Goal: Task Accomplishment & Management: Manage account settings

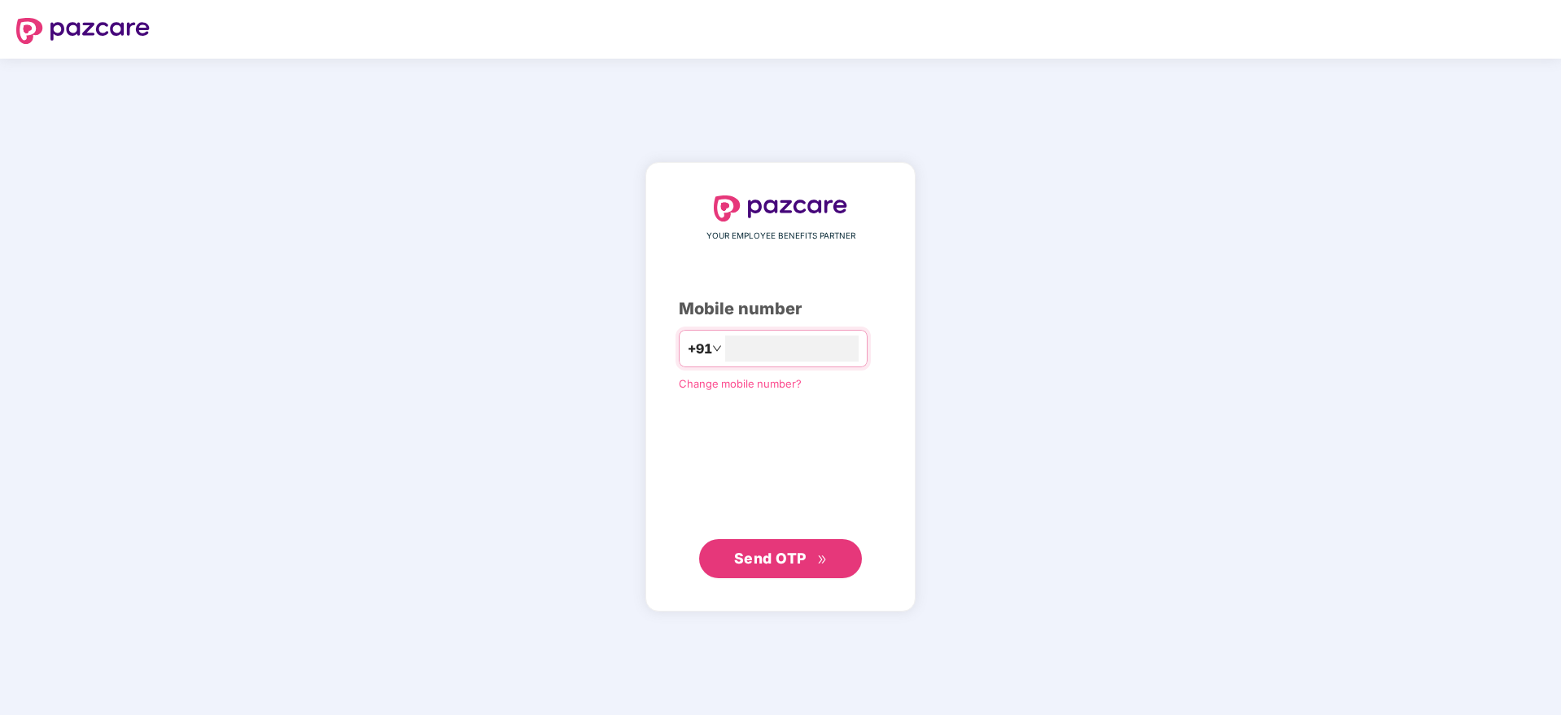
type input "**********"
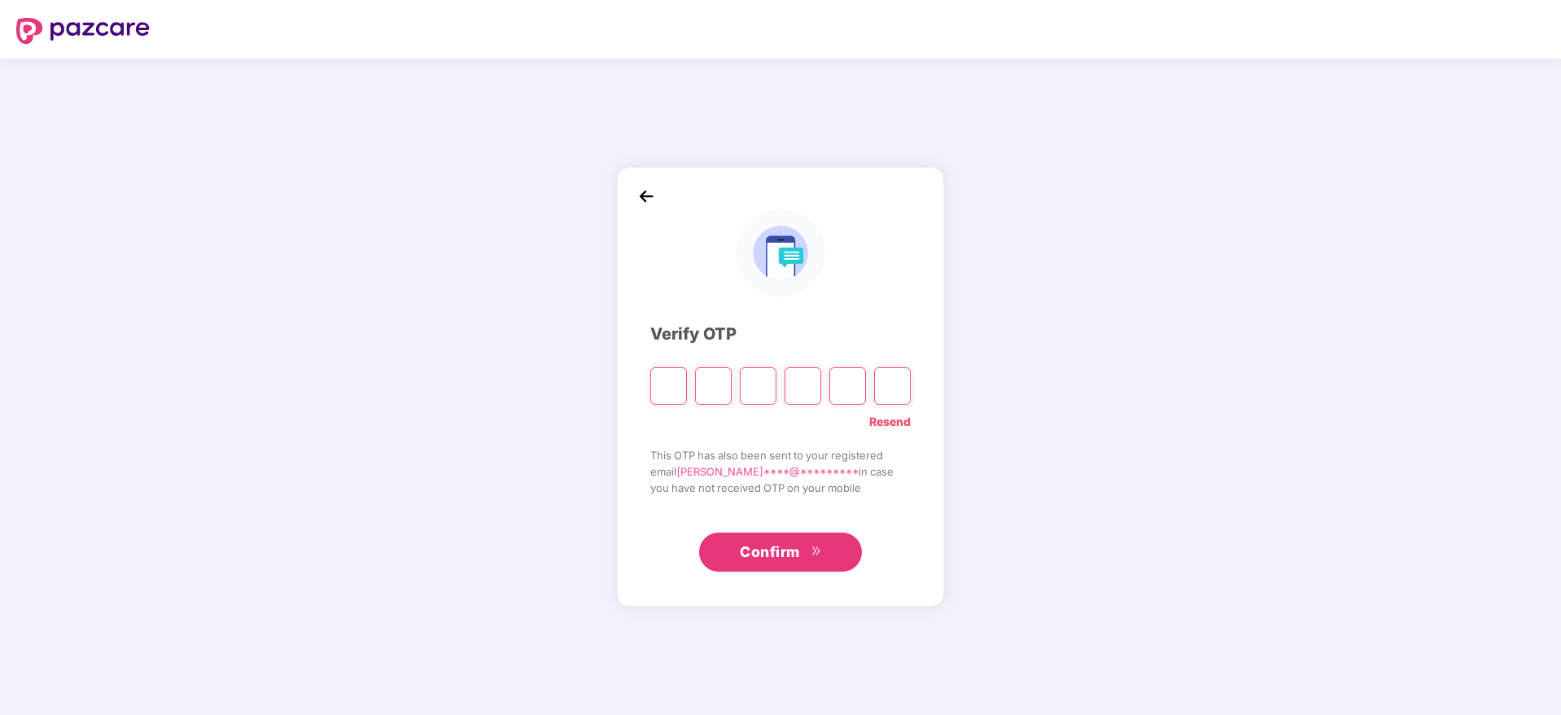
type input "*"
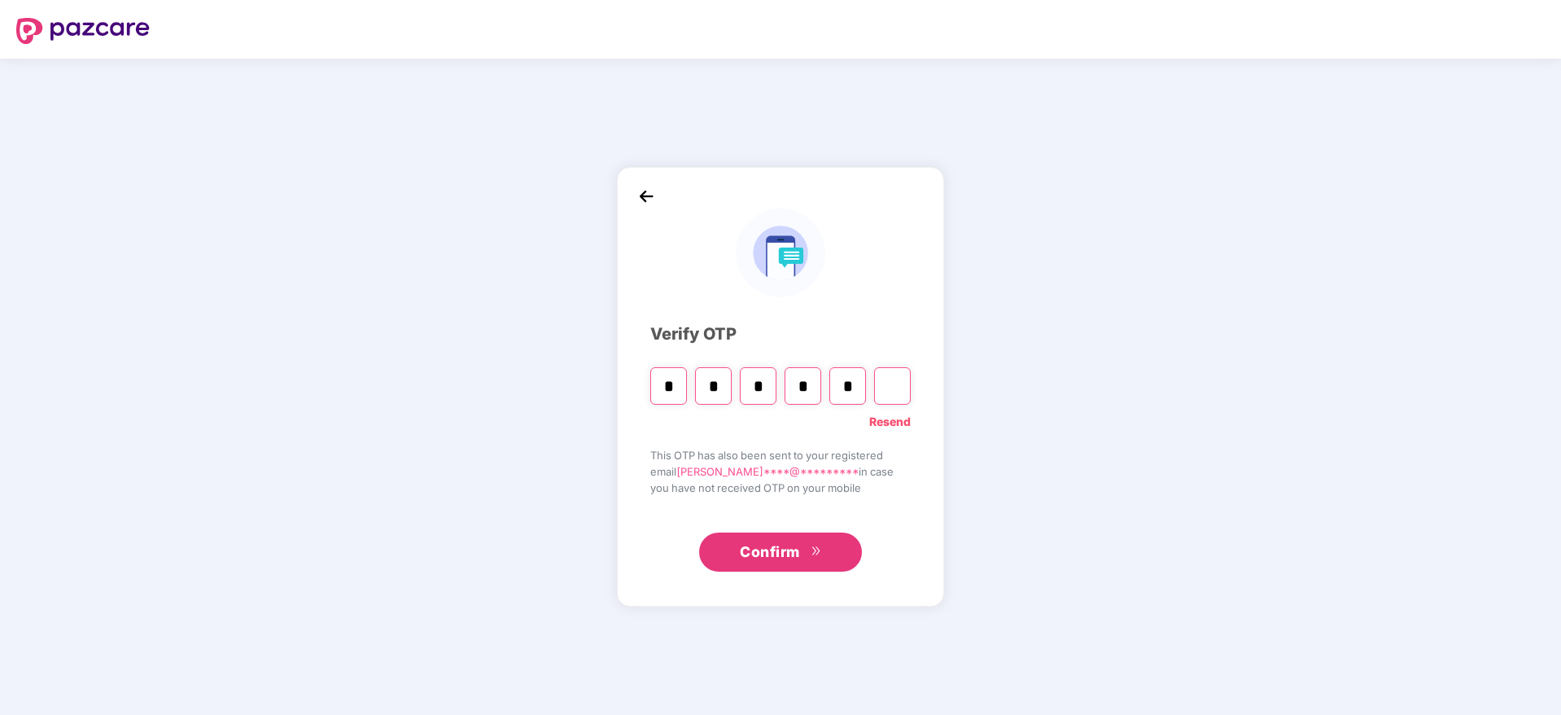
type input "*"
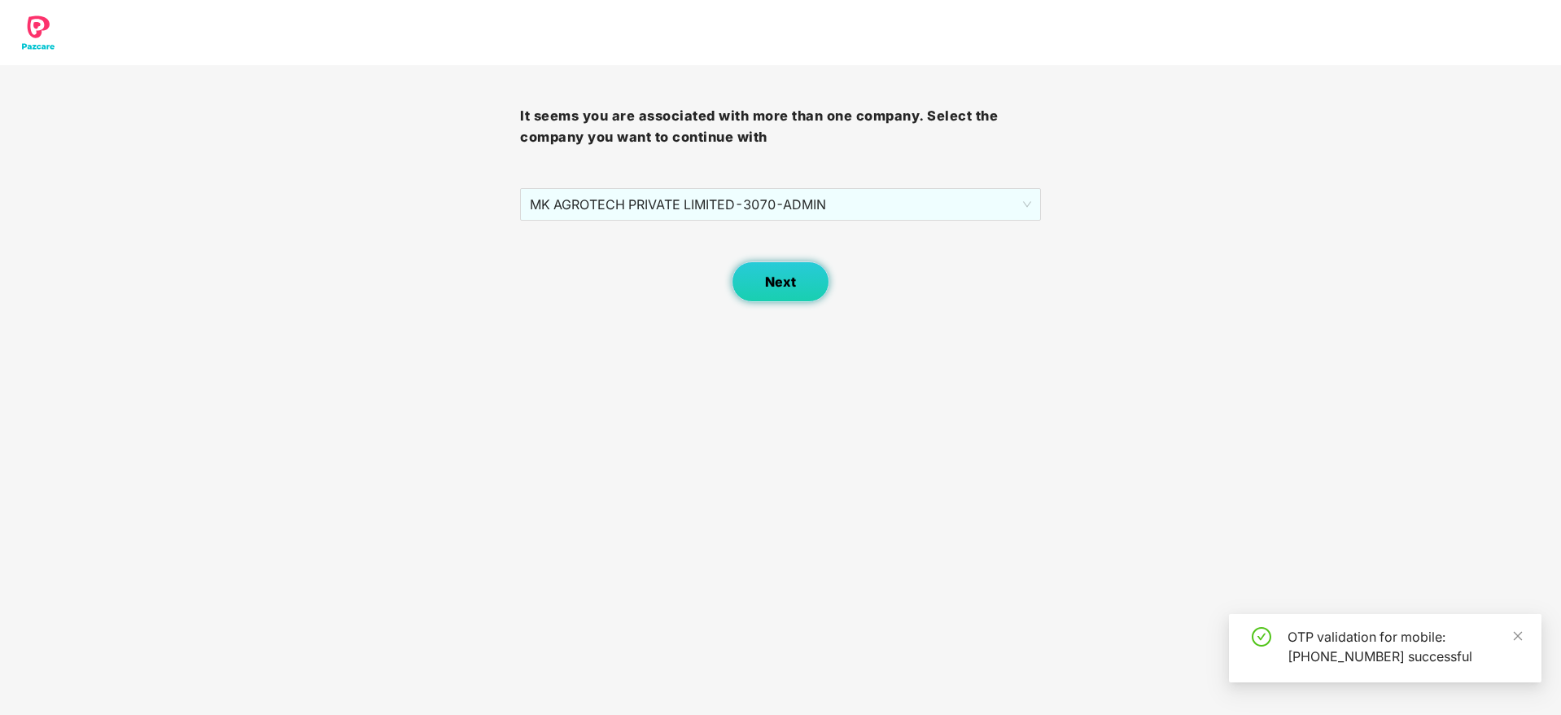
click at [767, 272] on button "Next" at bounding box center [781, 281] width 98 height 41
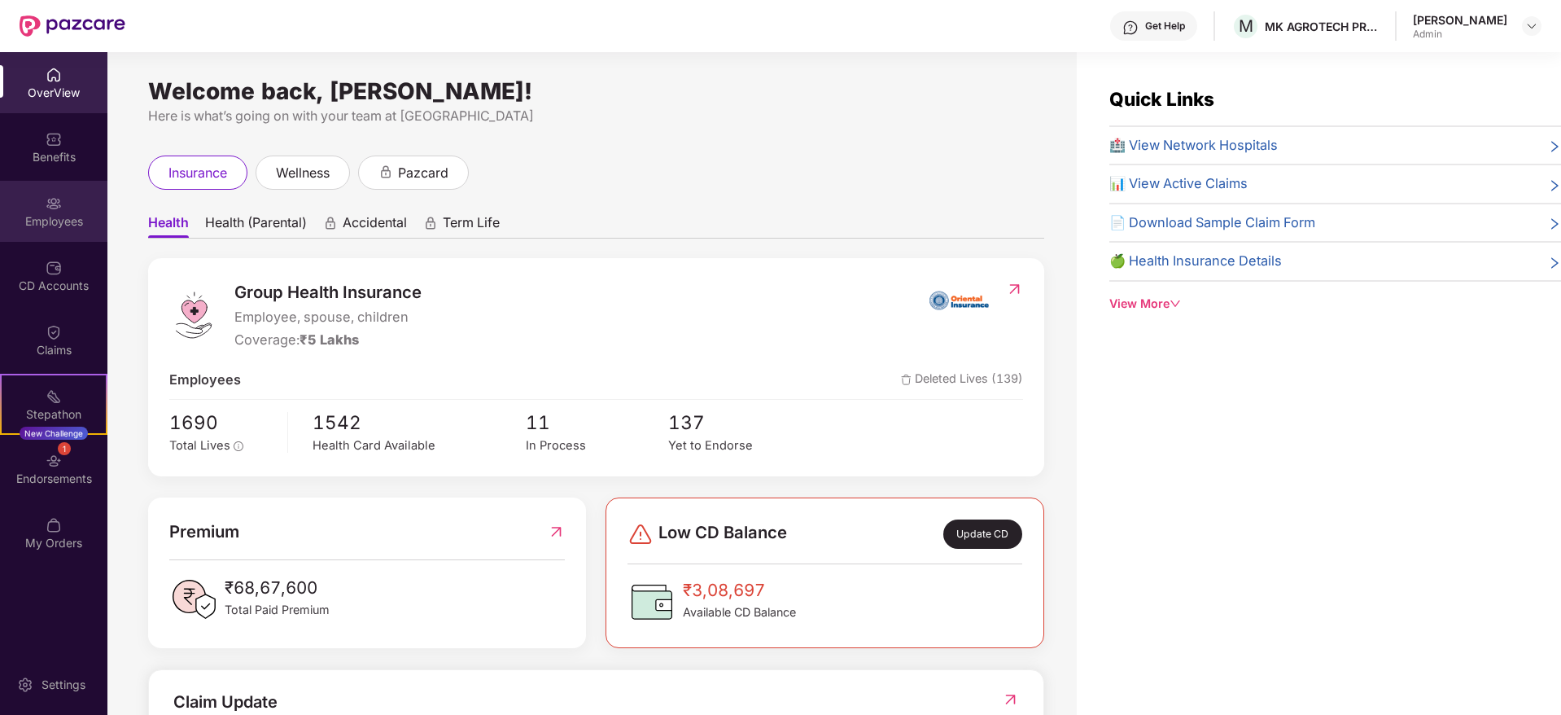
click at [64, 213] on div "Employees" at bounding box center [53, 221] width 107 height 16
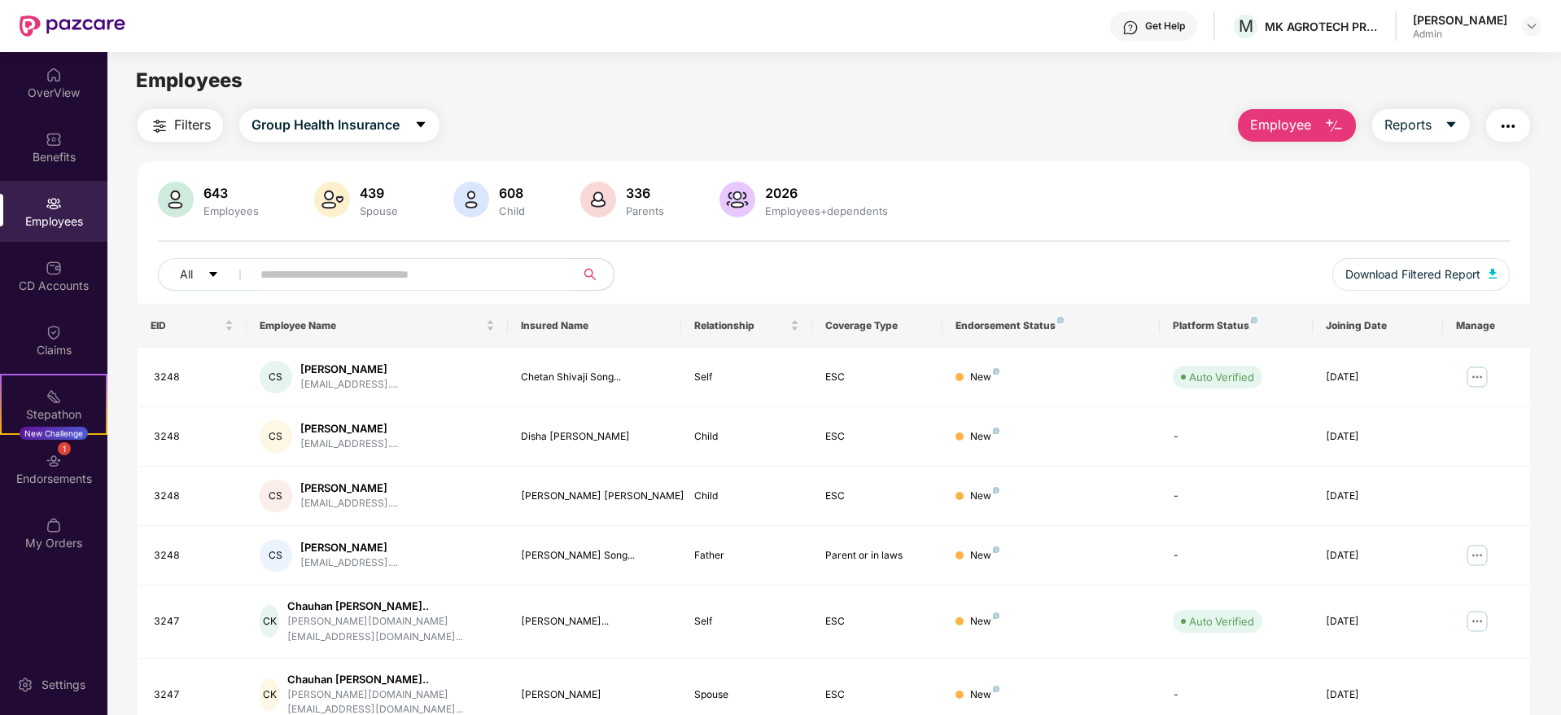
click at [483, 285] on input "text" at bounding box center [406, 274] width 292 height 24
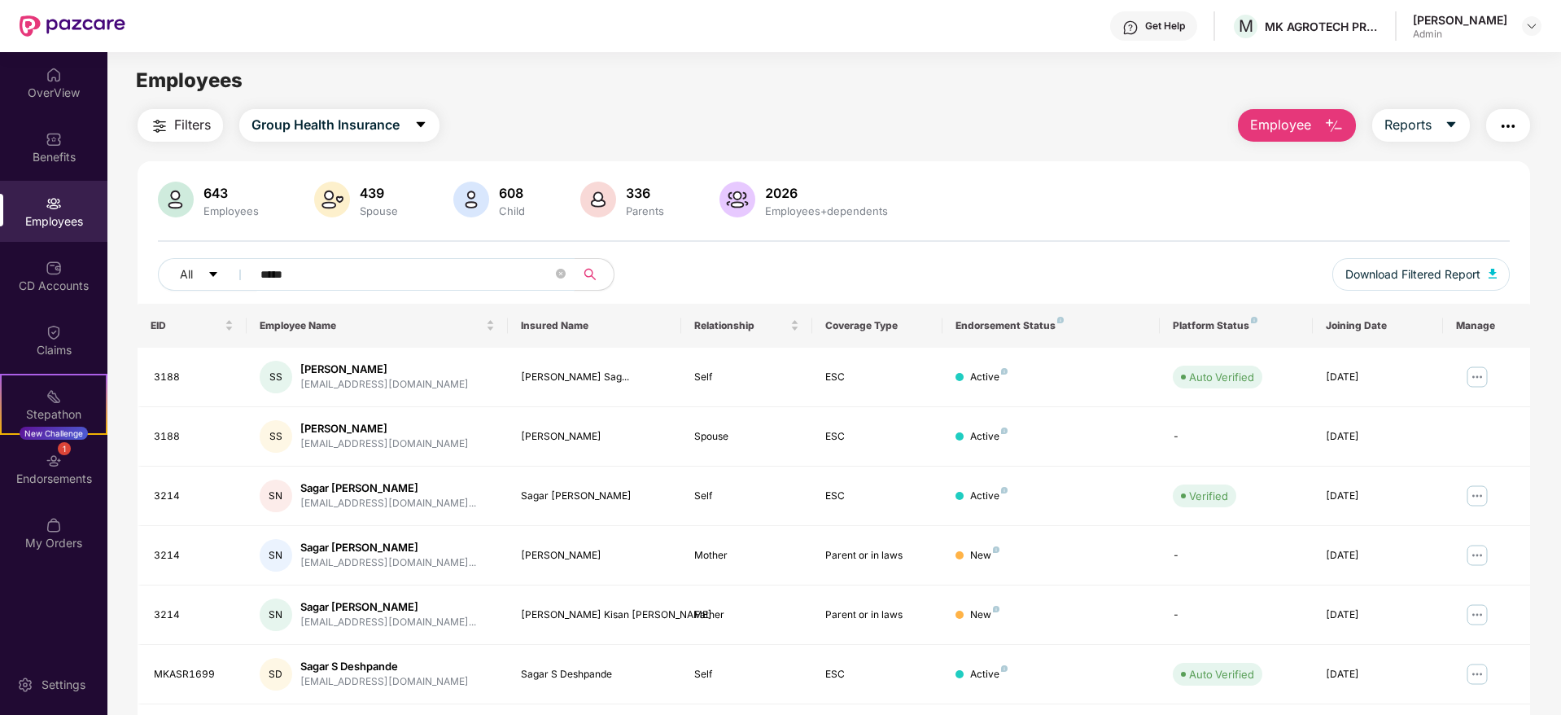
type input "*****"
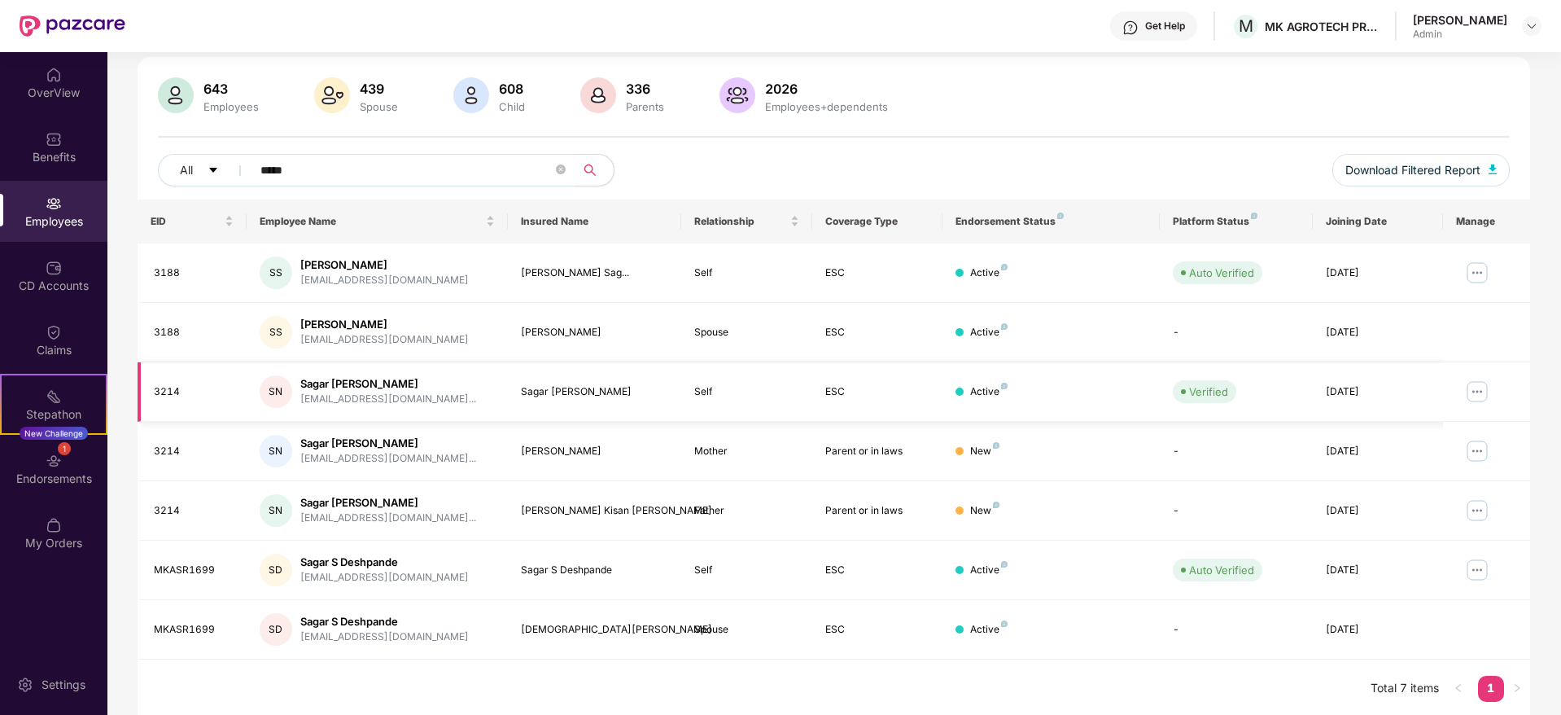
scroll to position [107, 0]
click at [1476, 577] on img at bounding box center [1477, 566] width 26 height 26
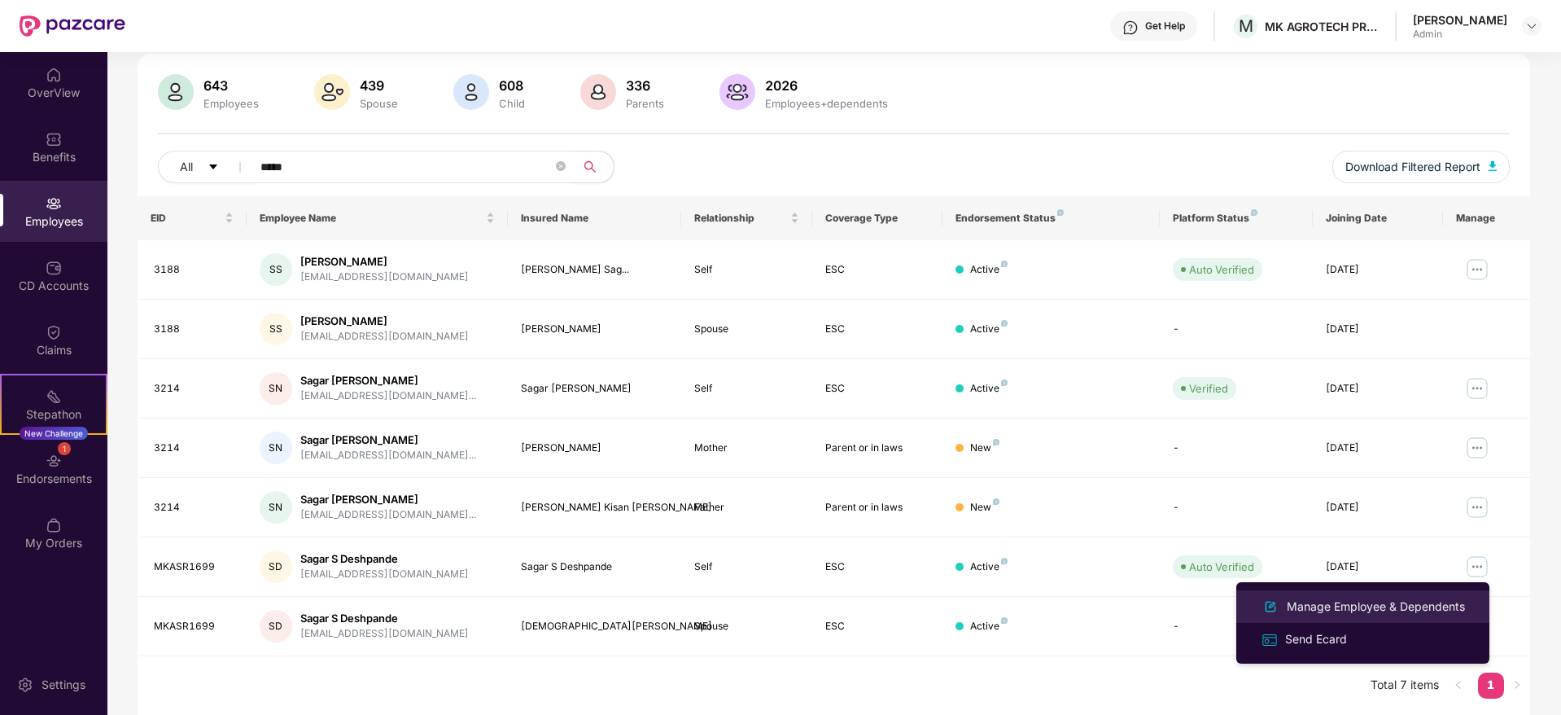
click at [1415, 599] on div "Manage Employee & Dependents" at bounding box center [1375, 606] width 185 height 18
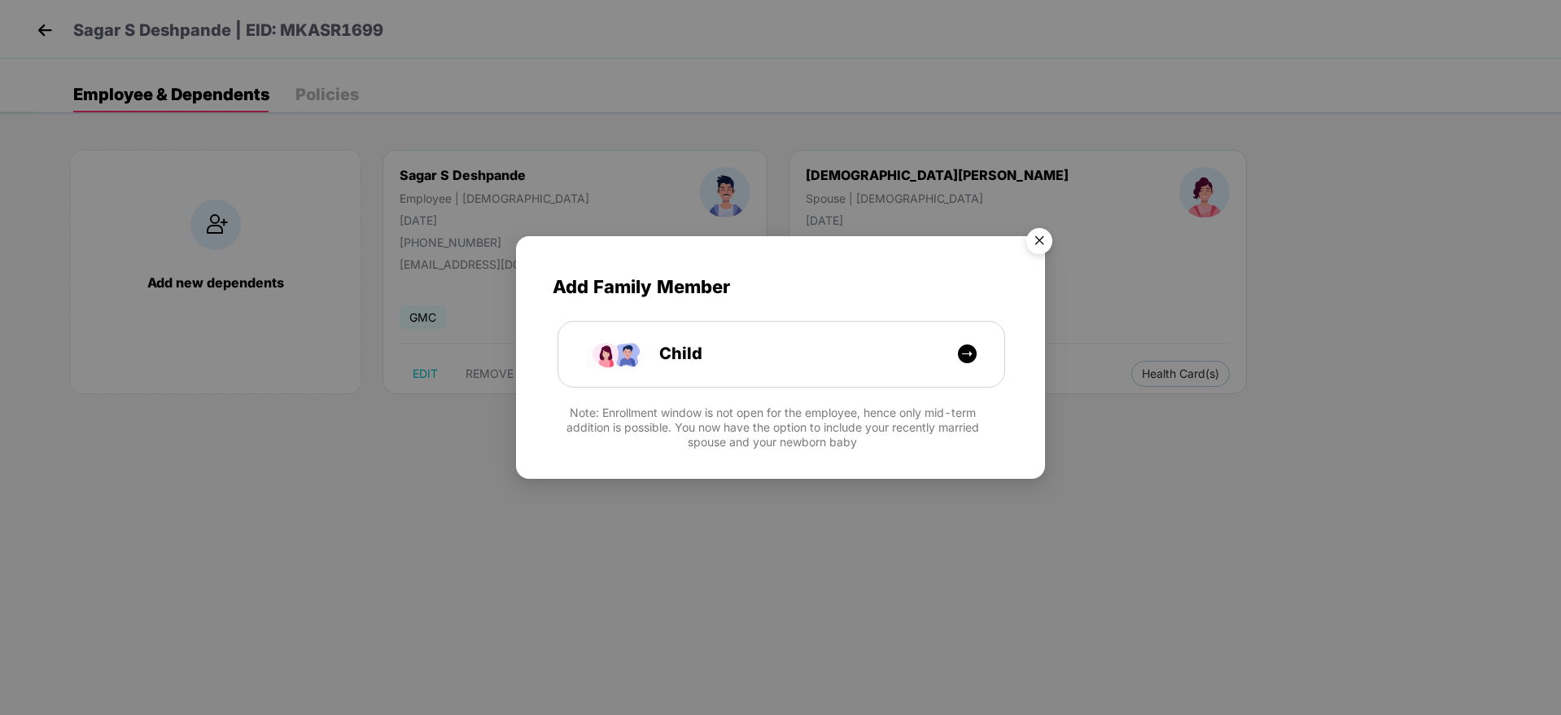
click at [1042, 230] on img "Close" at bounding box center [1039, 244] width 46 height 46
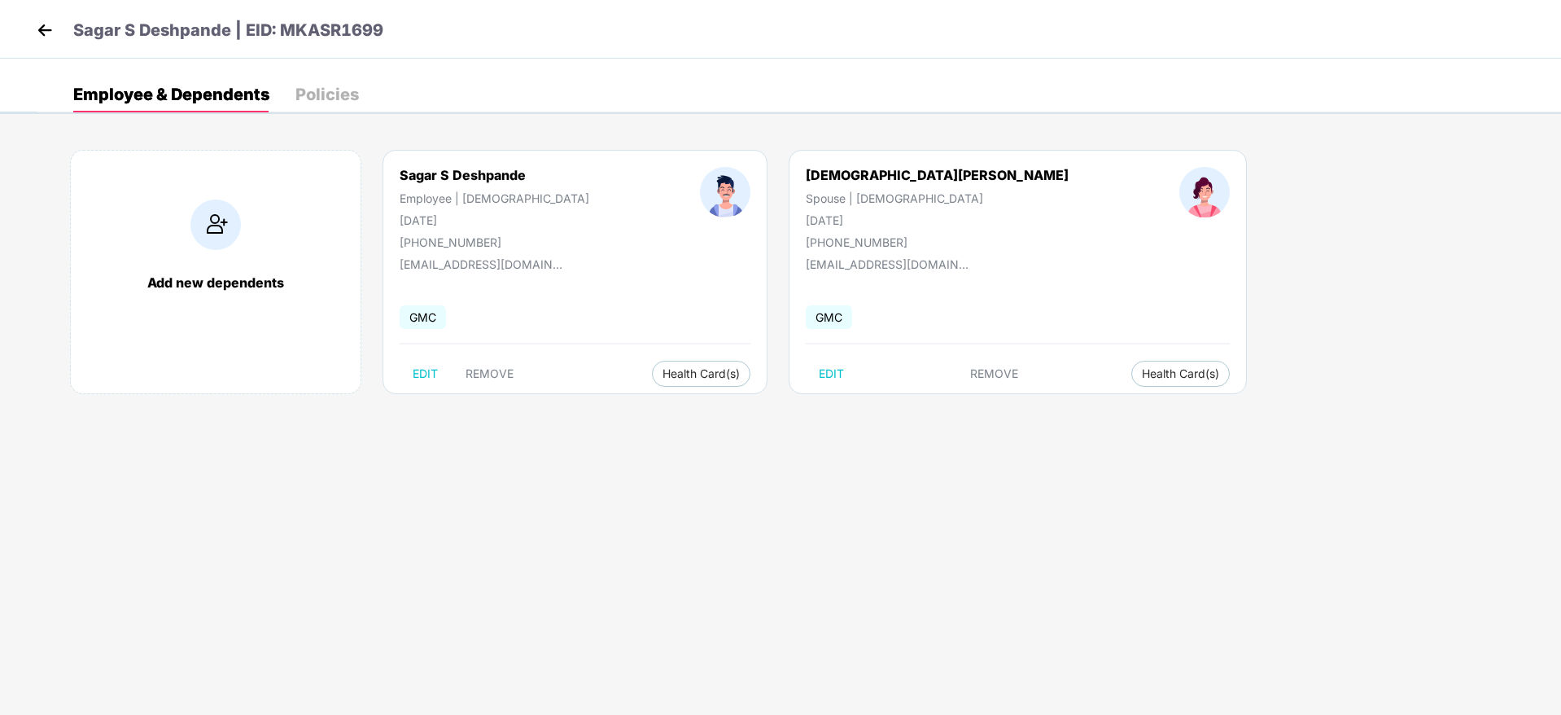
click at [1200, 333] on div "Add new dependents Sagar S Deshpande Employee | Male 27 Sept 1994 +918217855977…" at bounding box center [798, 279] width 1523 height 309
click at [230, 233] on img at bounding box center [215, 224] width 50 height 50
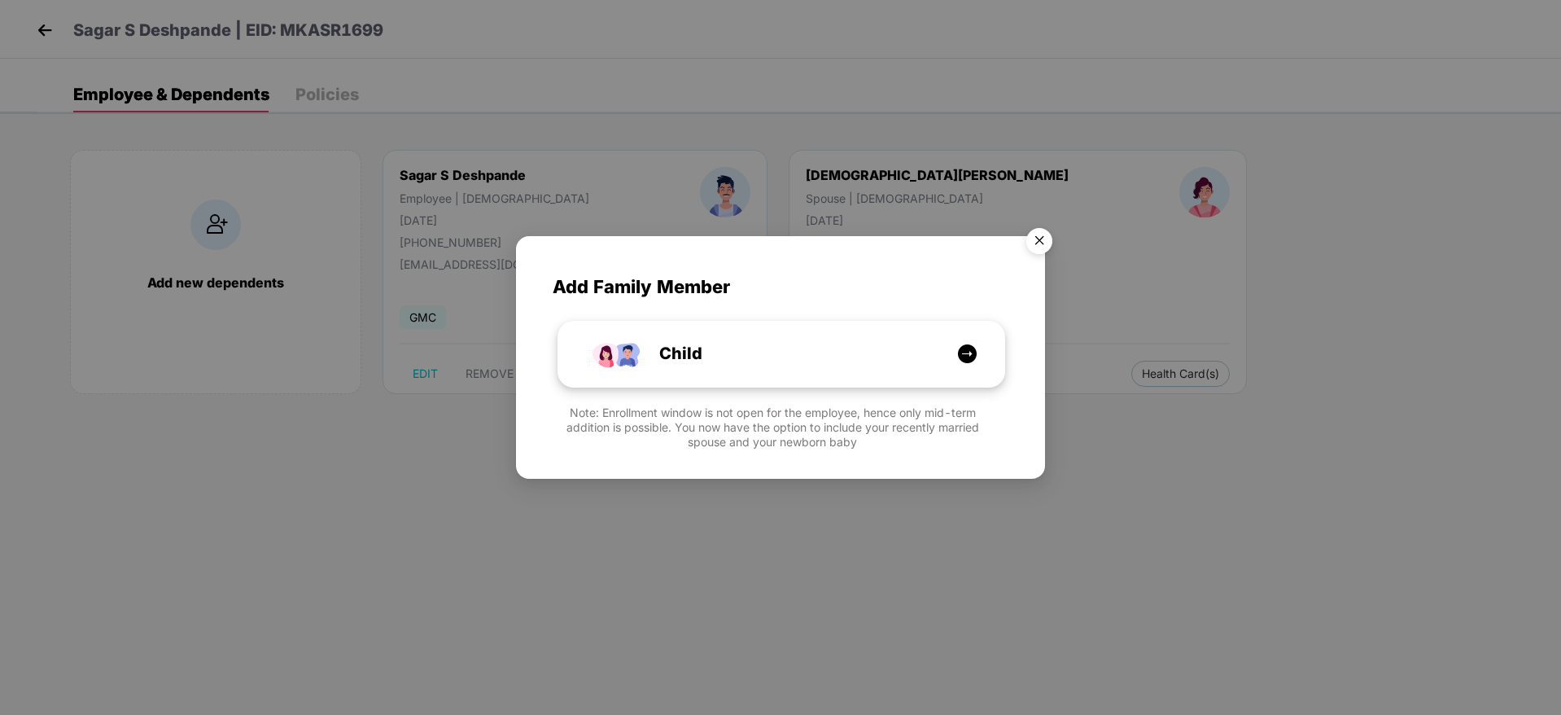
click at [969, 350] on img at bounding box center [967, 353] width 20 height 20
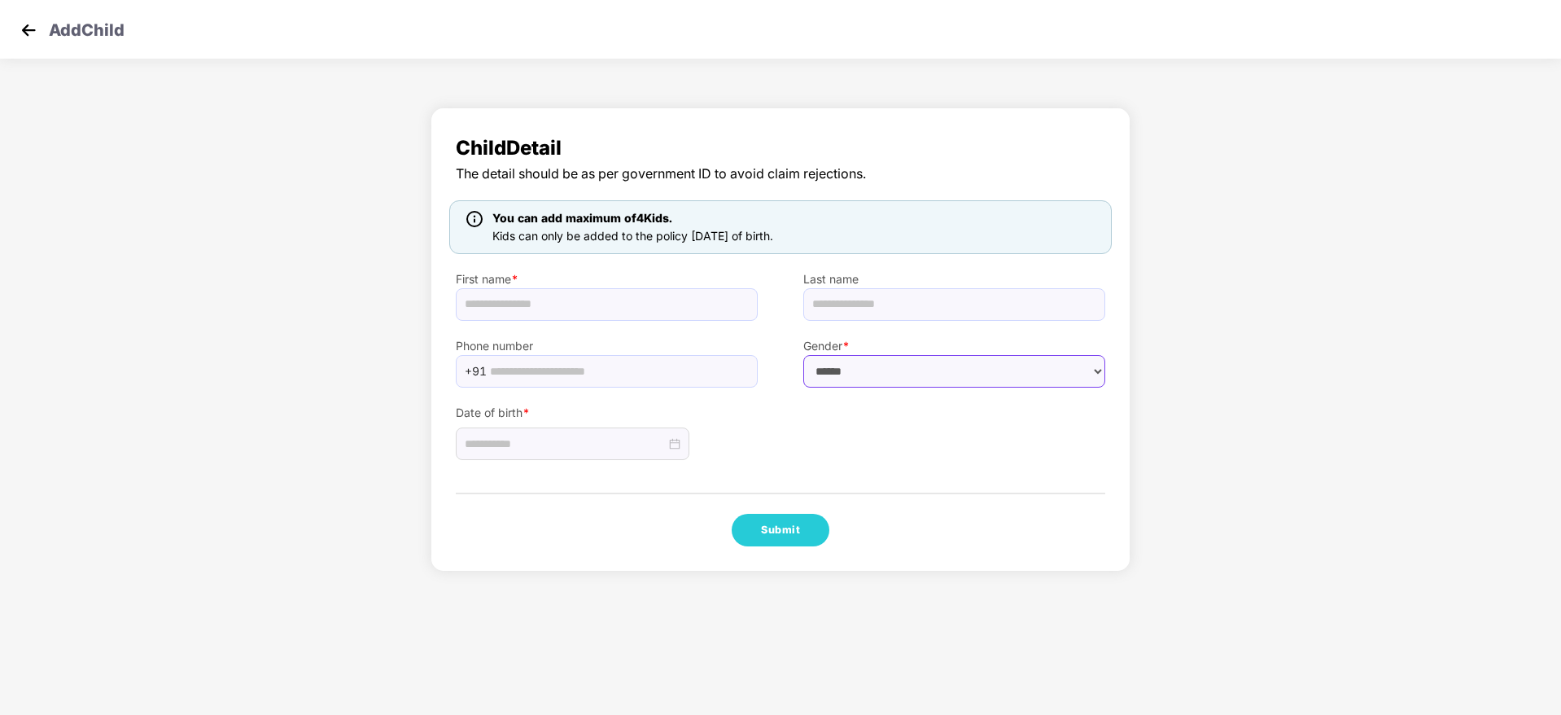
click at [879, 374] on select "****** **** ******" at bounding box center [954, 371] width 302 height 33
select select "******"
click at [803, 355] on select "****** **** ******" at bounding box center [954, 371] width 302 height 33
click at [651, 443] on input at bounding box center [565, 444] width 201 height 18
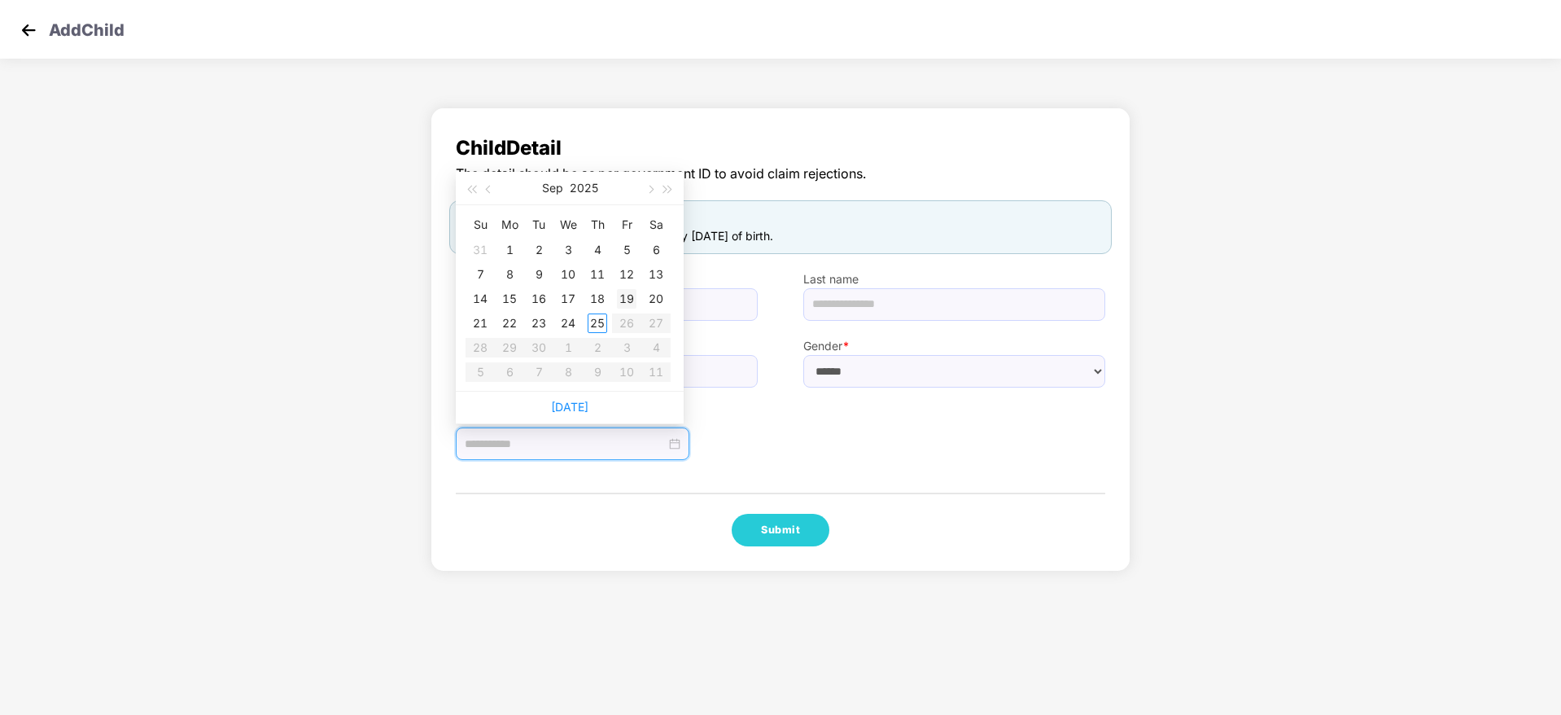
type input "**********"
click at [629, 293] on div "19" at bounding box center [627, 299] width 20 height 20
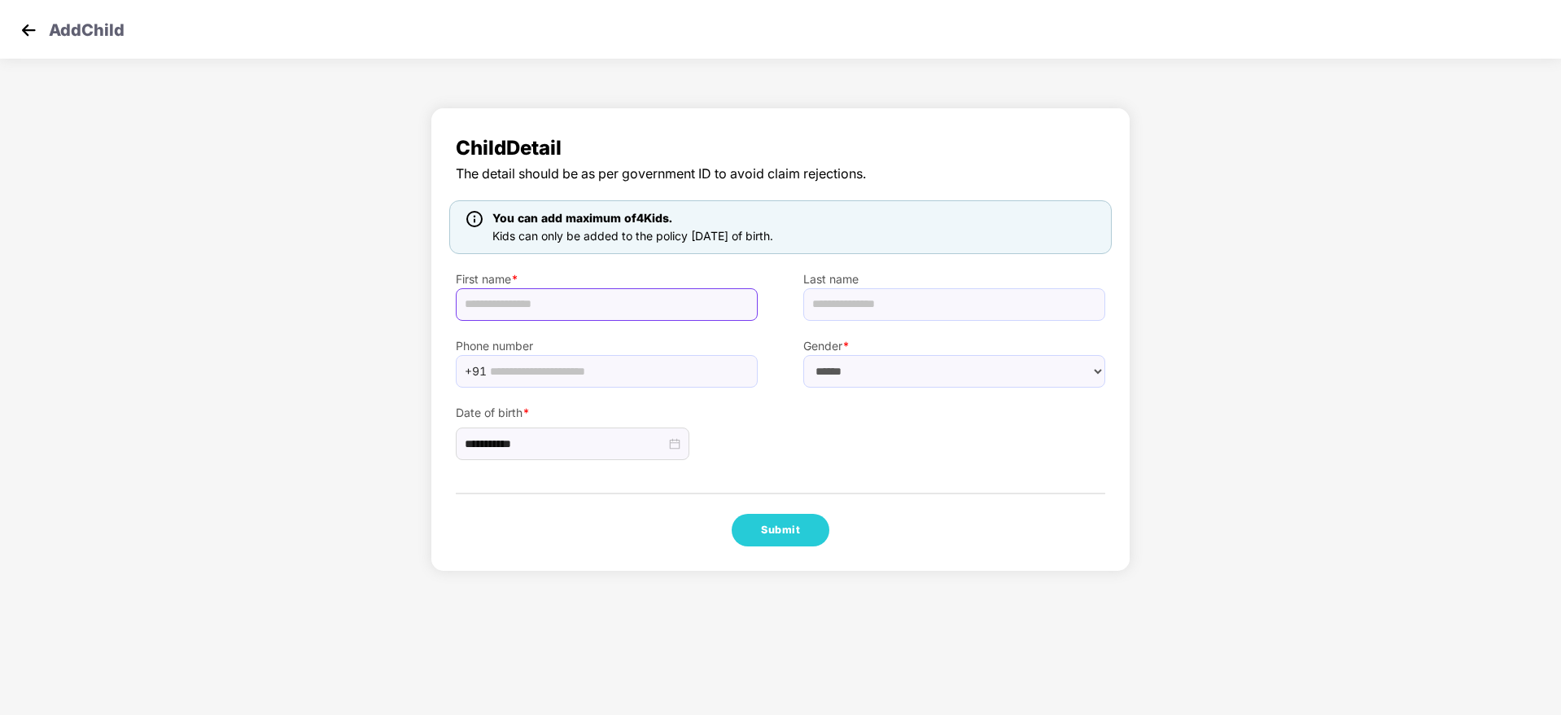
click at [681, 295] on input "text" at bounding box center [607, 304] width 302 height 33
type input "**********"
paste input "*********"
type input "*********"
click at [608, 363] on input "text" at bounding box center [619, 371] width 258 height 24
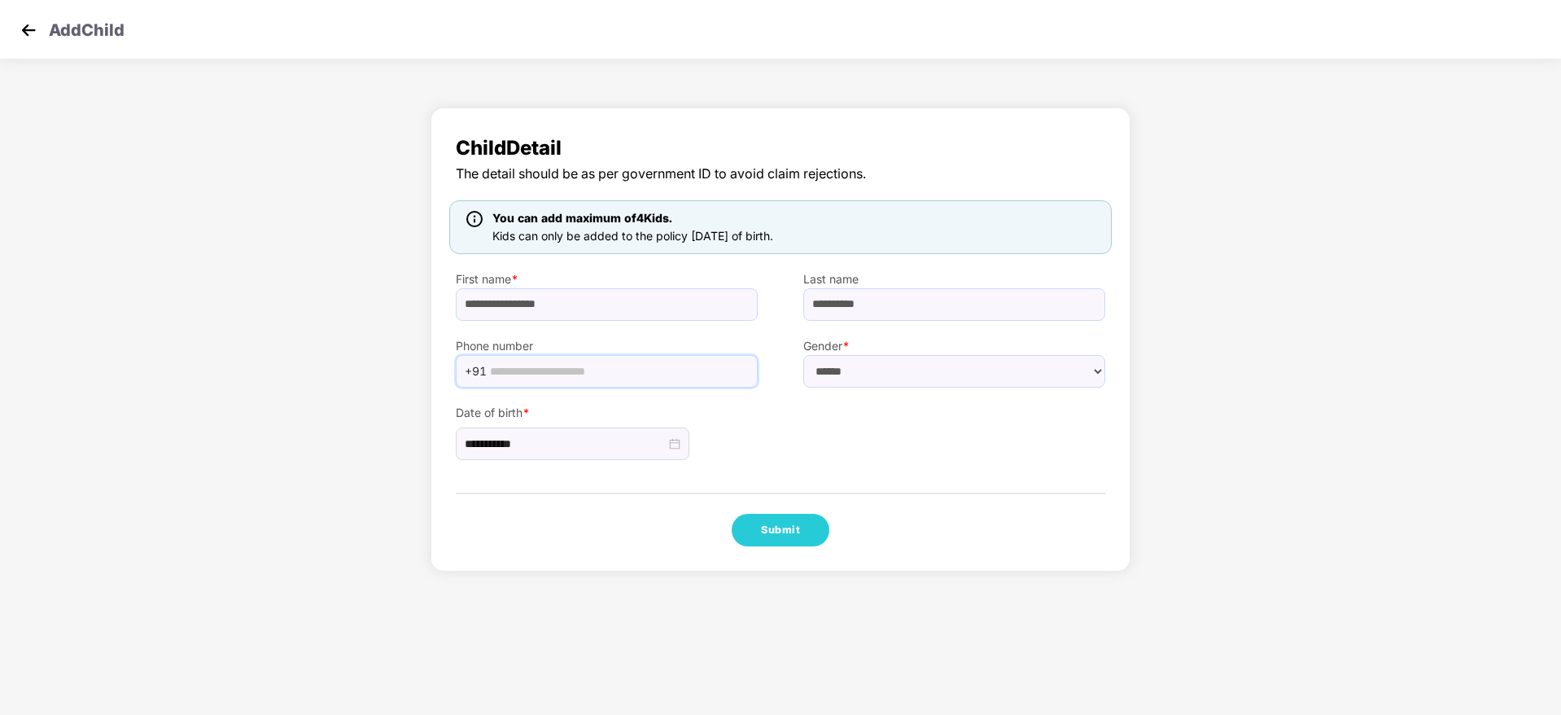
paste input "**********"
type input "**********"
click at [794, 531] on button "Submit" at bounding box center [781, 530] width 98 height 33
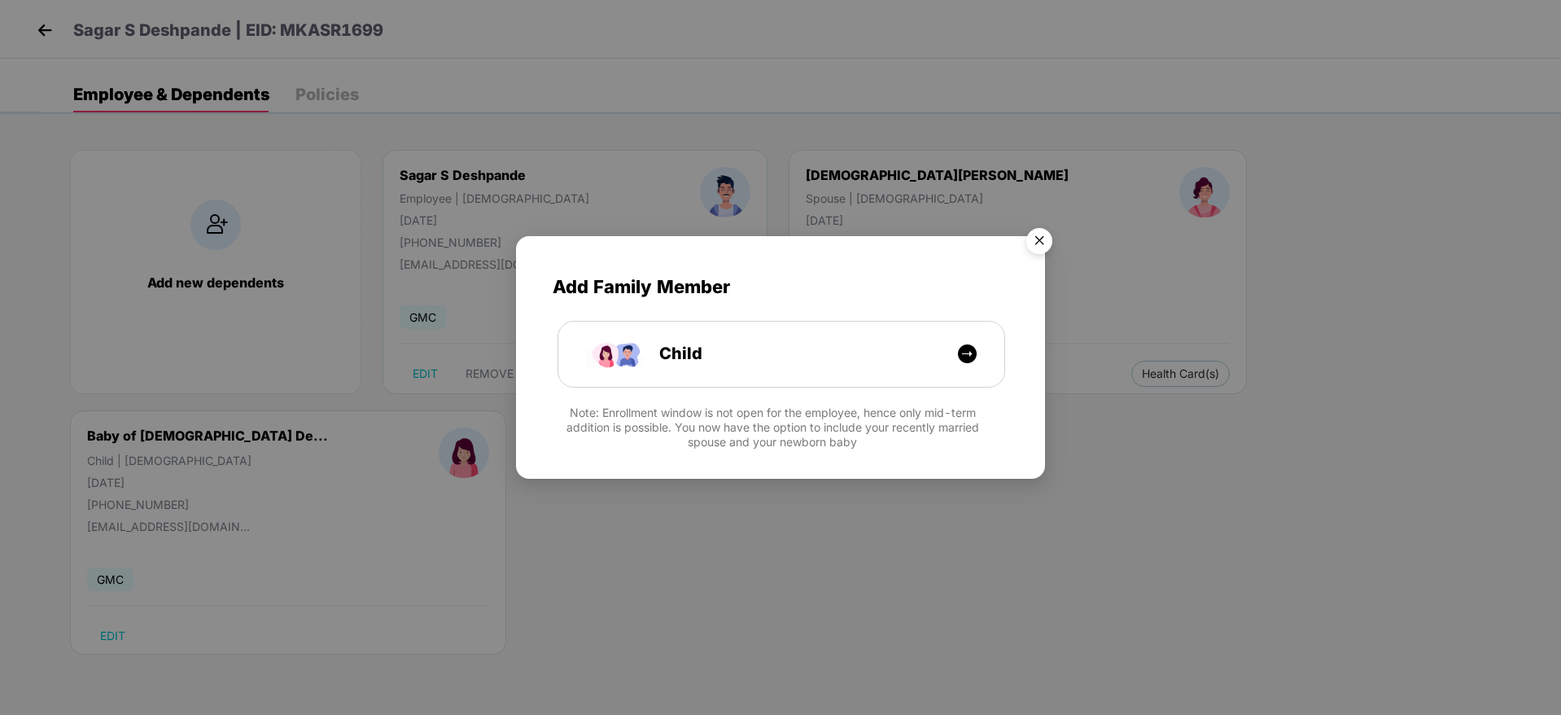
click at [1046, 240] on img "Close" at bounding box center [1039, 244] width 46 height 46
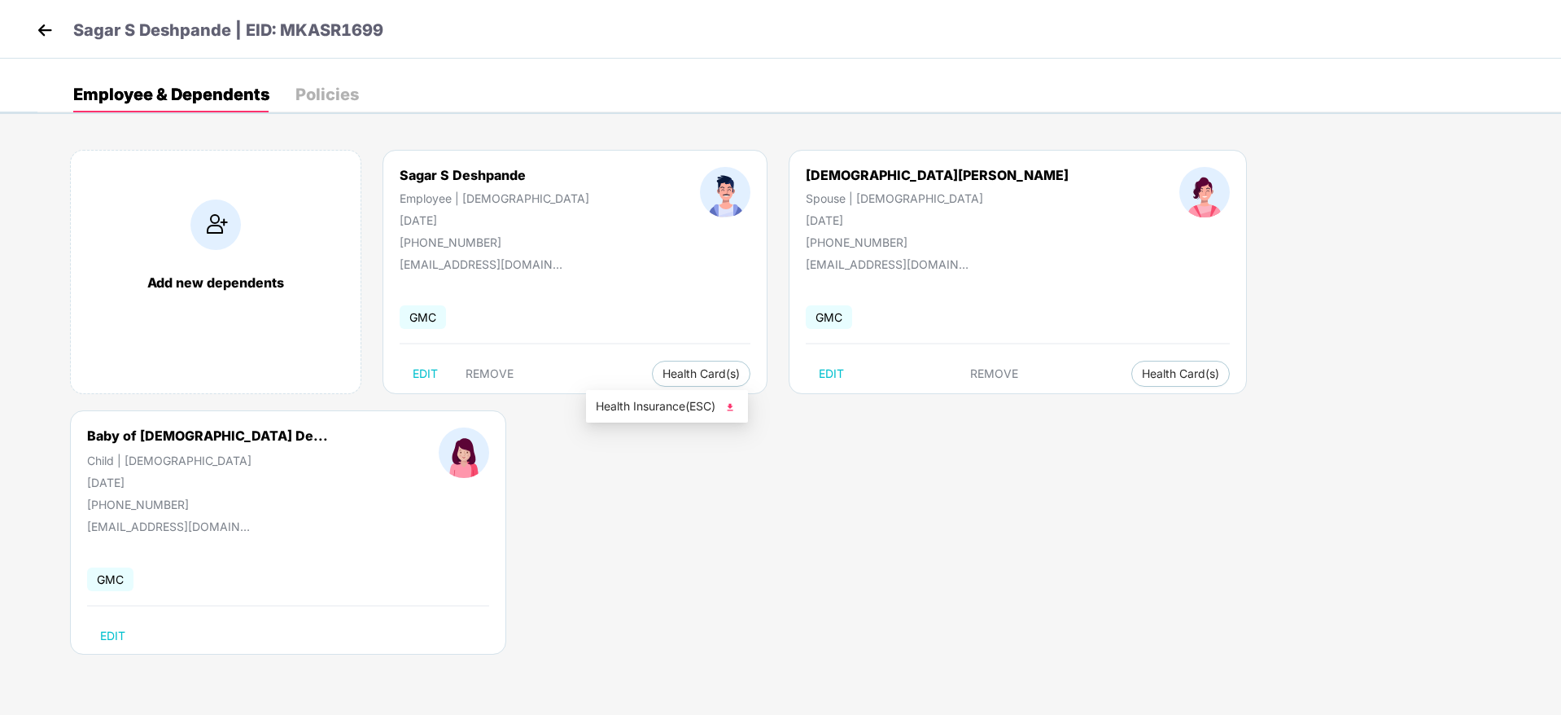
click at [705, 408] on span "Health Insurance(ESC)" at bounding box center [667, 406] width 142 height 18
click at [1131, 362] on button "Health Card(s)" at bounding box center [1180, 374] width 98 height 26
click at [1038, 408] on div "Add new dependents Sagar S Deshpande Employee | Male 27 Sept 1994 +918217855977…" at bounding box center [798, 410] width 1523 height 570
click at [1131, 382] on button "Health Card(s)" at bounding box center [1180, 374] width 98 height 26
click at [1039, 405] on span "Health Insurance(ESC)" at bounding box center [1023, 406] width 142 height 18
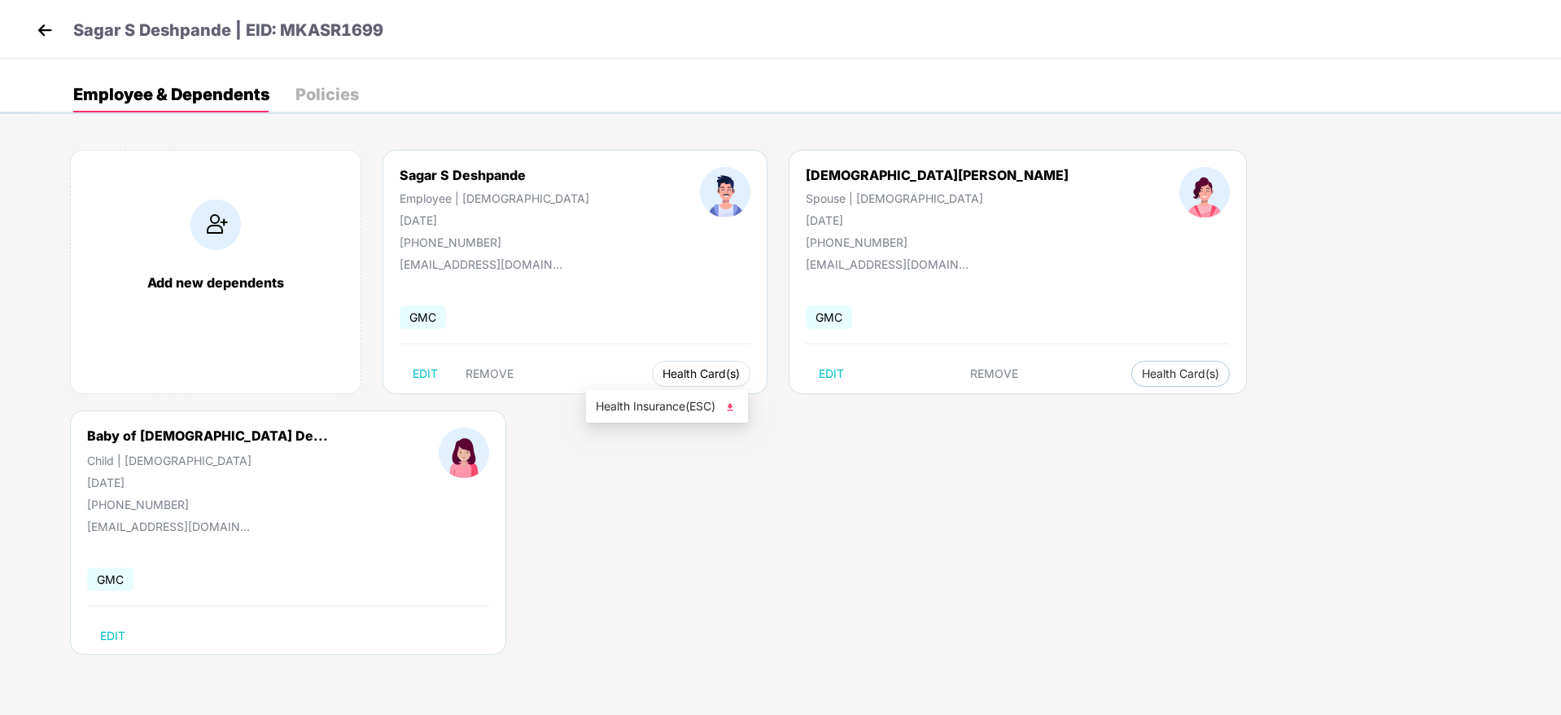
click at [664, 382] on button "Health Card(s)" at bounding box center [701, 374] width 98 height 26
click at [688, 399] on span "Health Insurance(ESC)" at bounding box center [667, 406] width 142 height 18
click at [42, 26] on img at bounding box center [45, 30] width 24 height 24
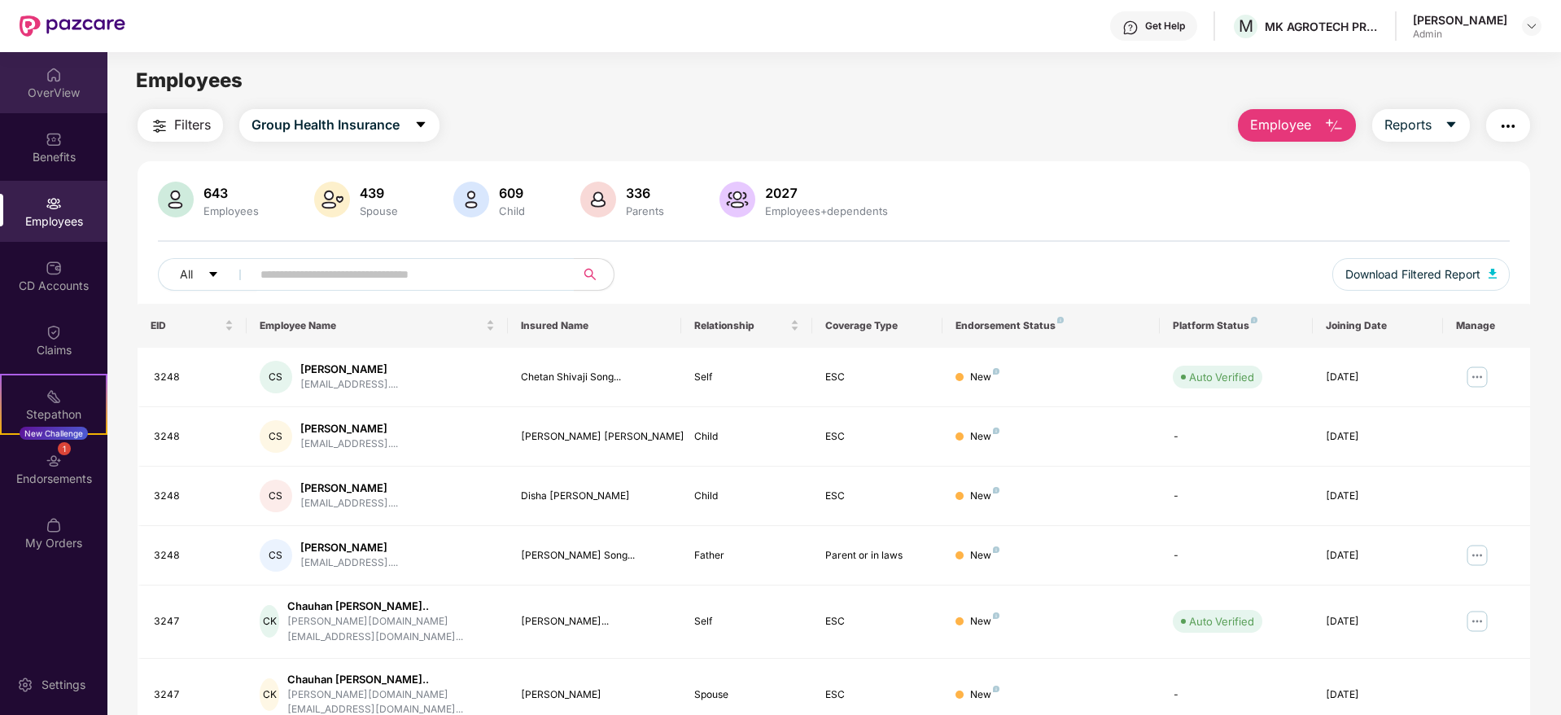
click at [55, 100] on div "OverView" at bounding box center [53, 82] width 107 height 61
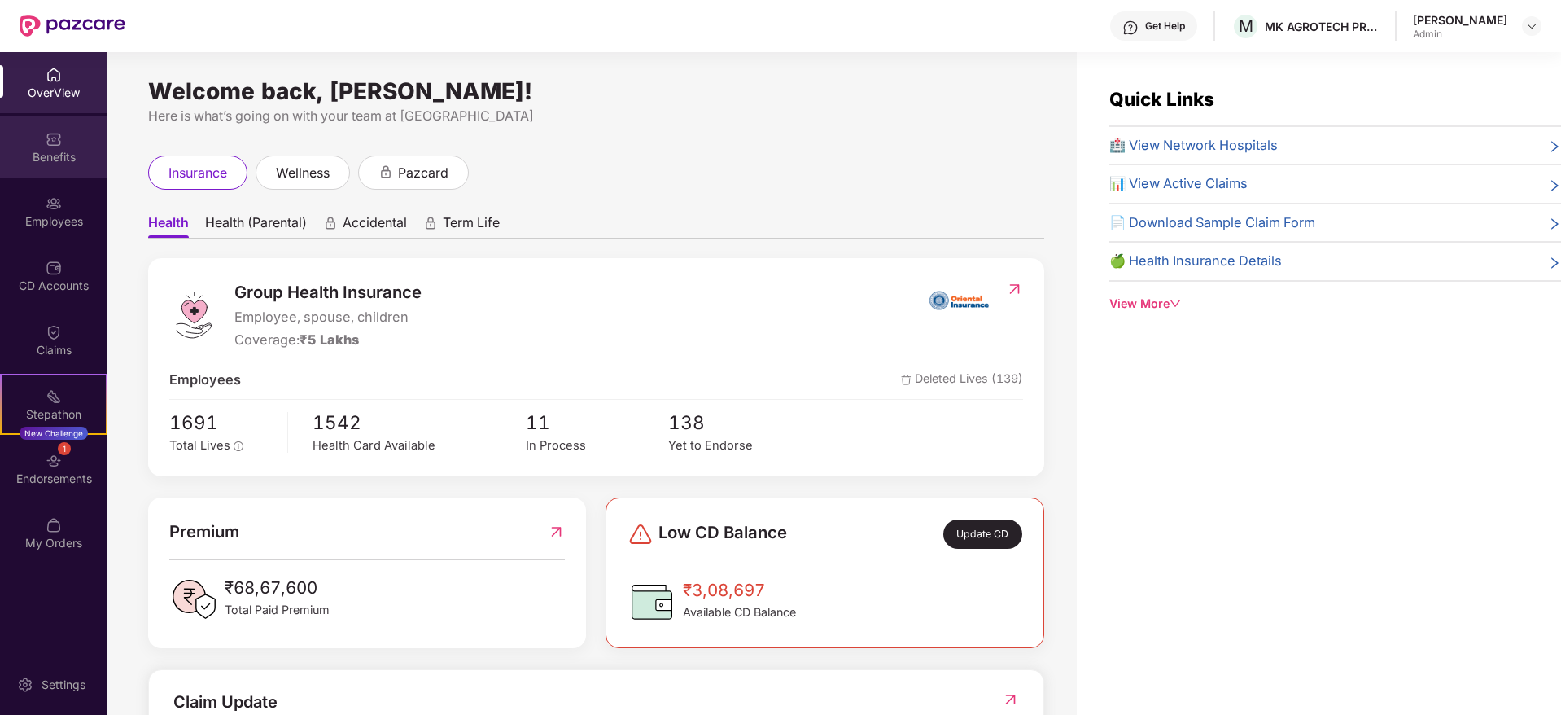
click at [66, 146] on div "Benefits" at bounding box center [53, 146] width 107 height 61
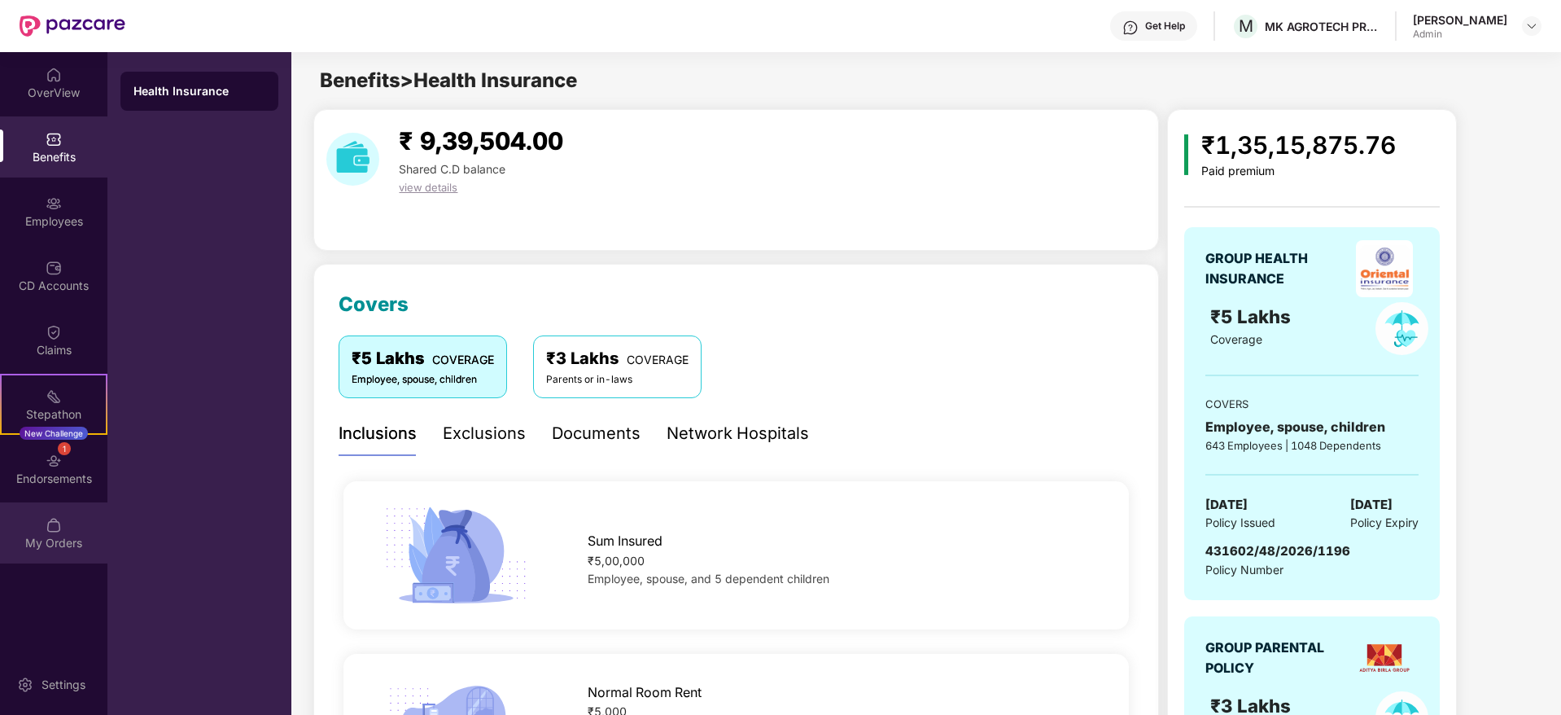
click at [42, 549] on div "My Orders" at bounding box center [53, 543] width 107 height 16
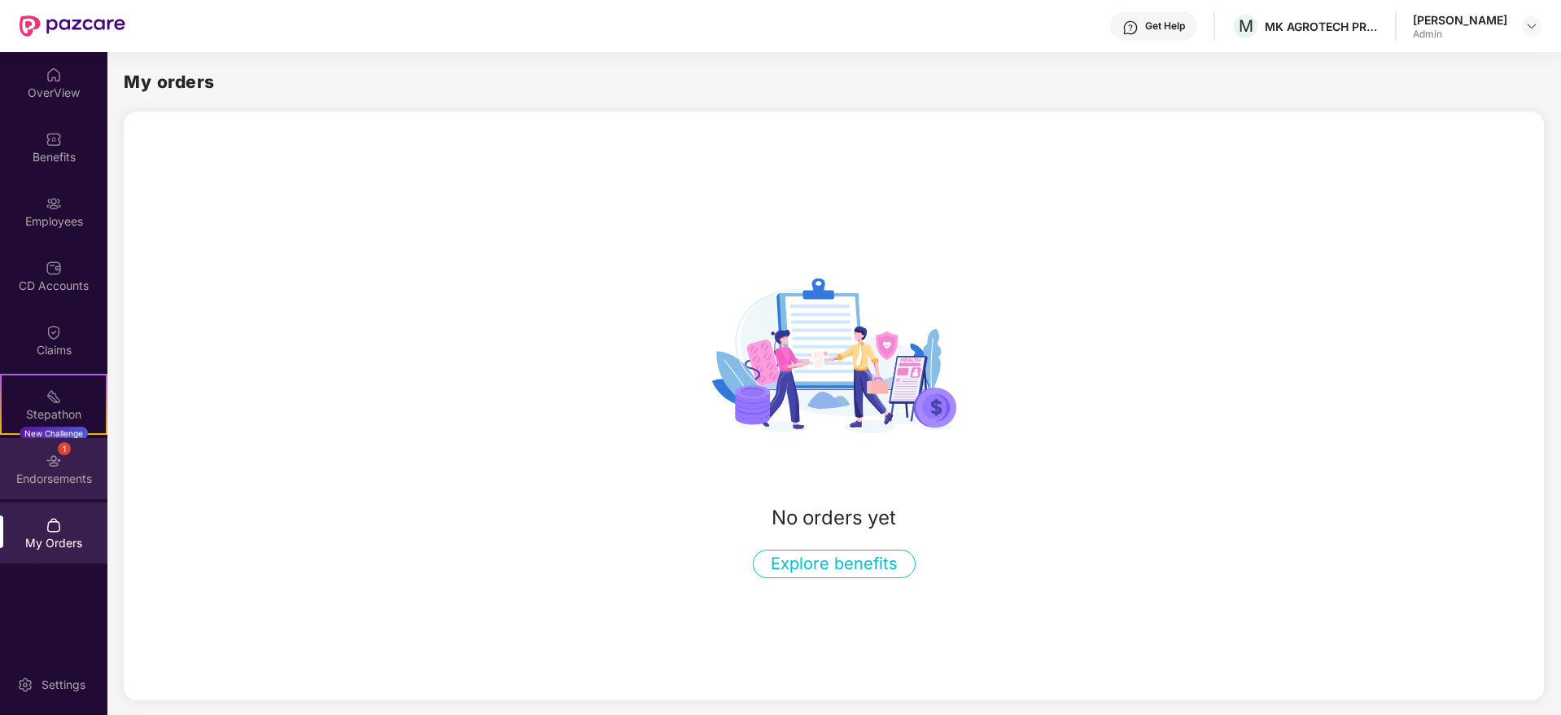
click at [37, 485] on div "Endorsements" at bounding box center [53, 478] width 107 height 16
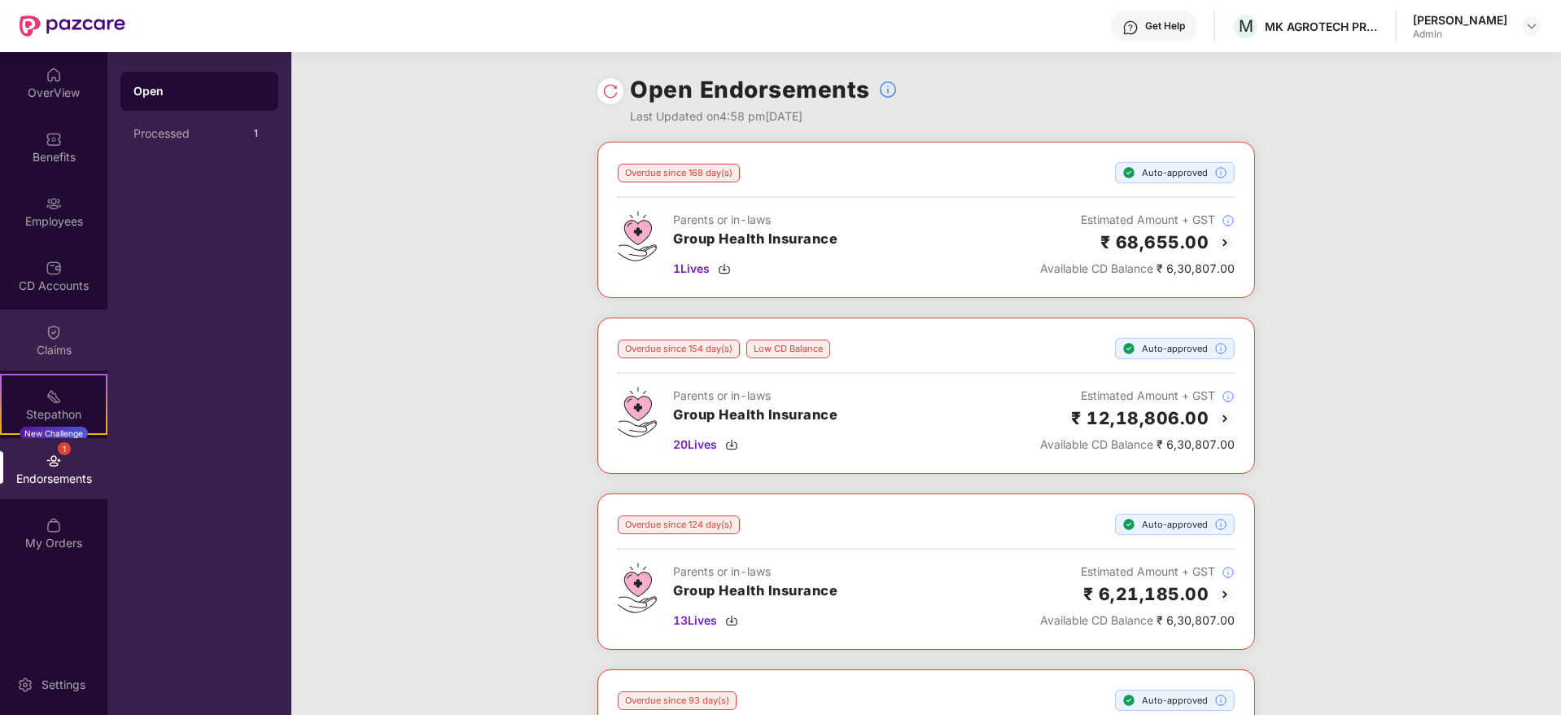
click at [54, 356] on div "Claims" at bounding box center [53, 350] width 107 height 16
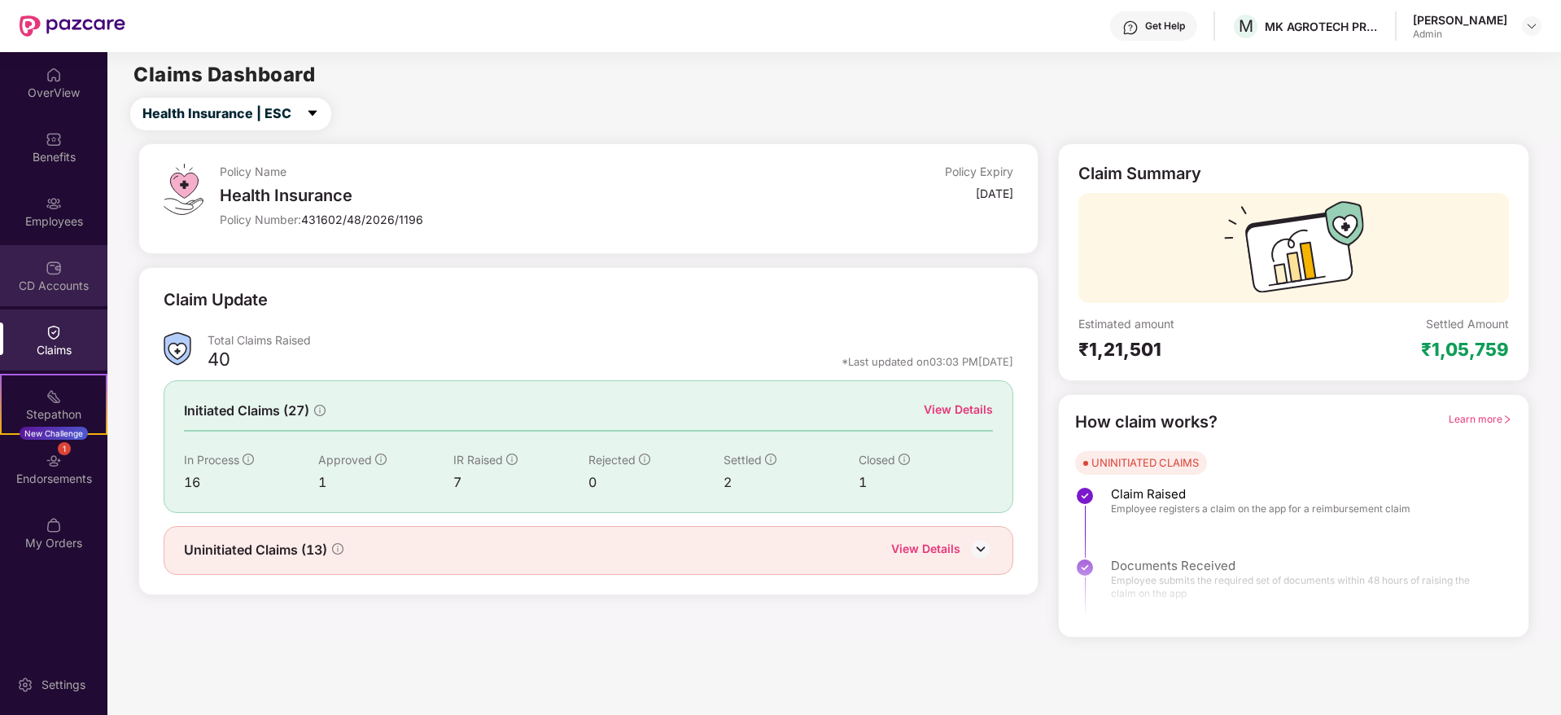
click at [48, 284] on div "CD Accounts" at bounding box center [53, 286] width 107 height 16
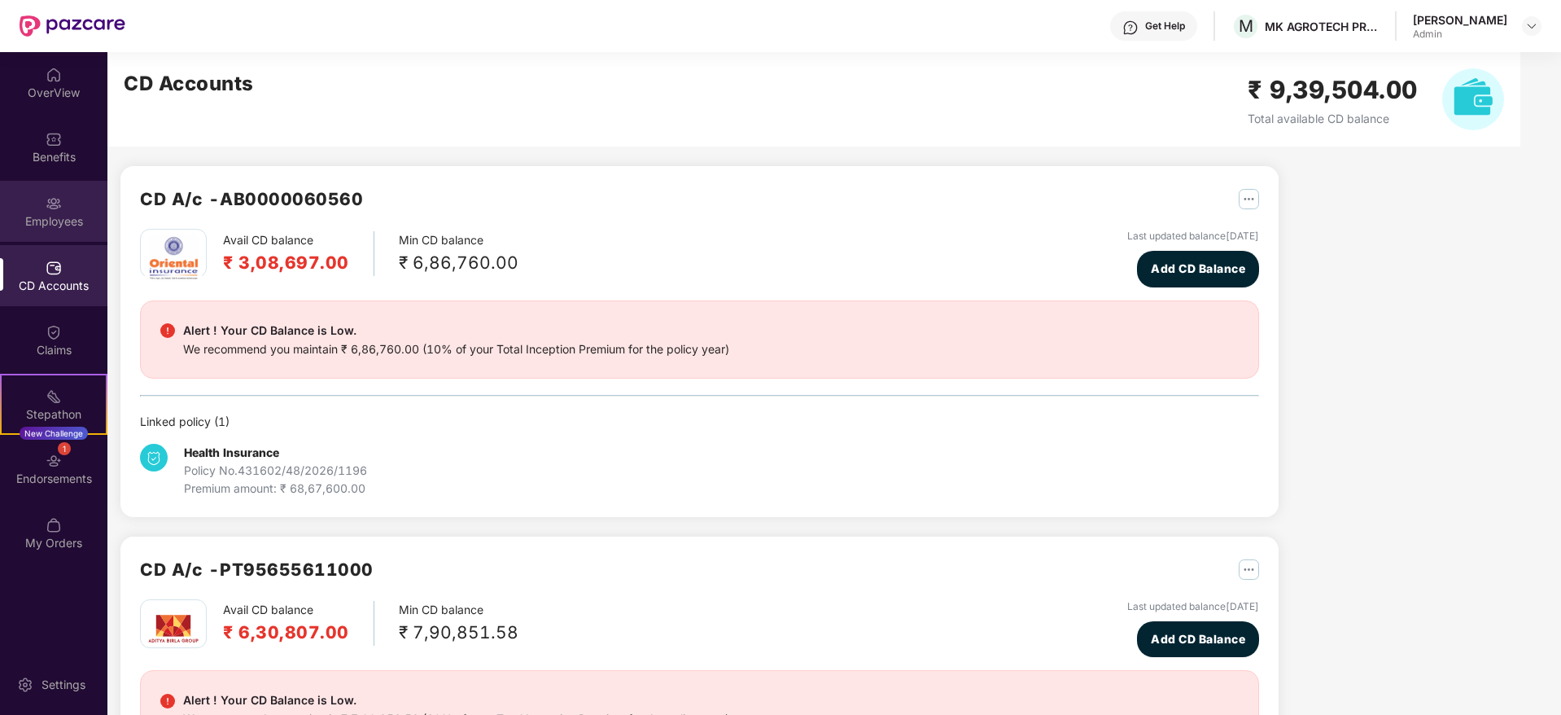
click at [55, 225] on div "Employees" at bounding box center [53, 221] width 107 height 16
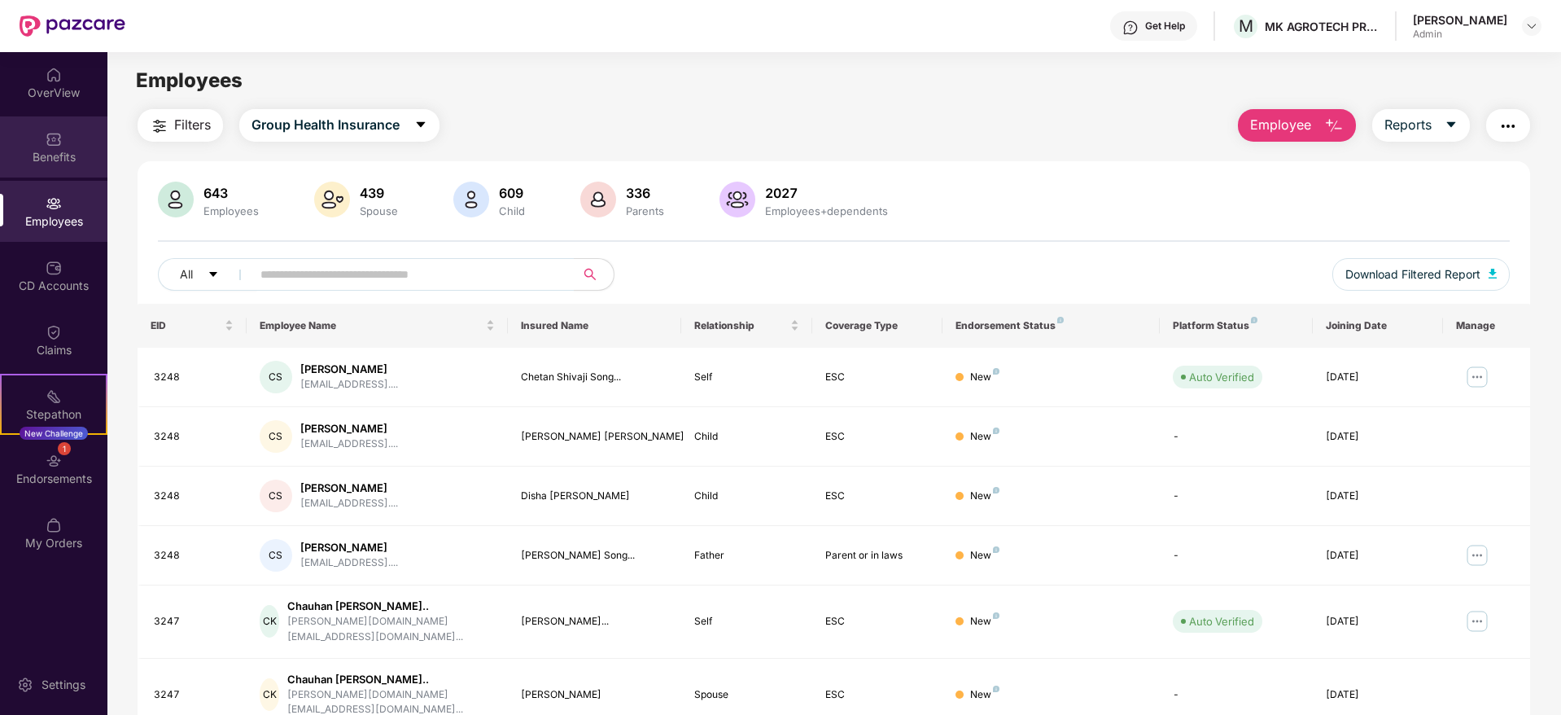
click at [55, 141] on img at bounding box center [54, 139] width 16 height 16
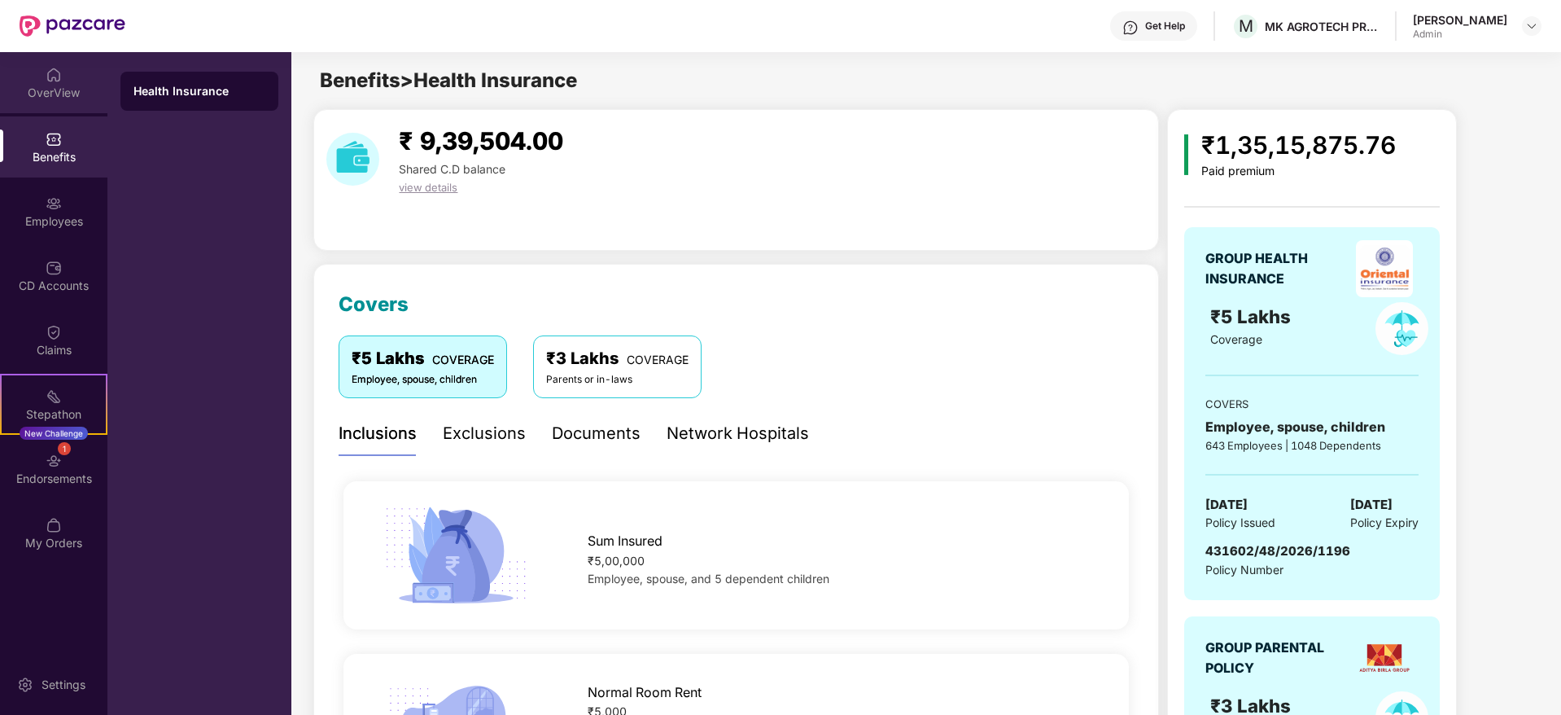
click at [44, 94] on div "OverView" at bounding box center [53, 93] width 107 height 16
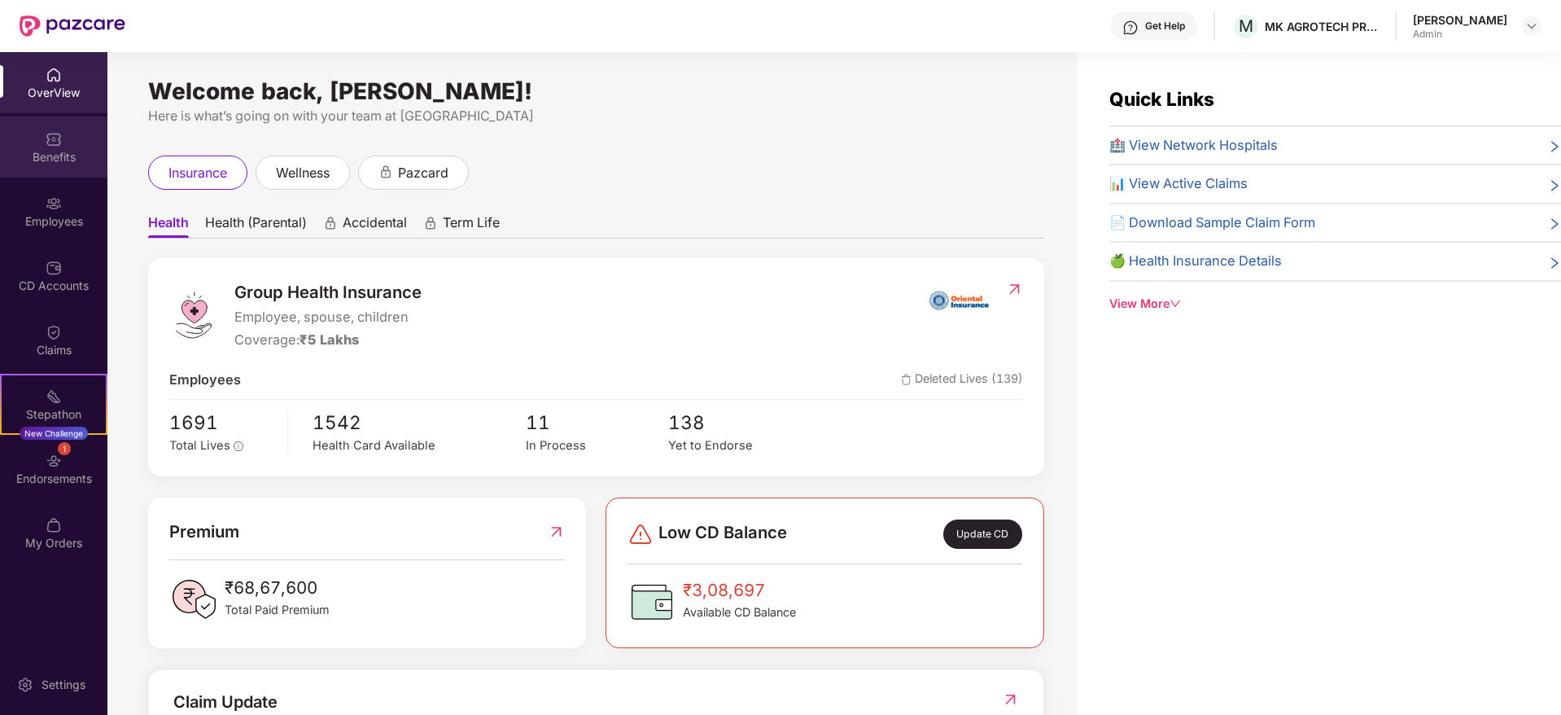
click at [41, 158] on div "Benefits" at bounding box center [53, 157] width 107 height 16
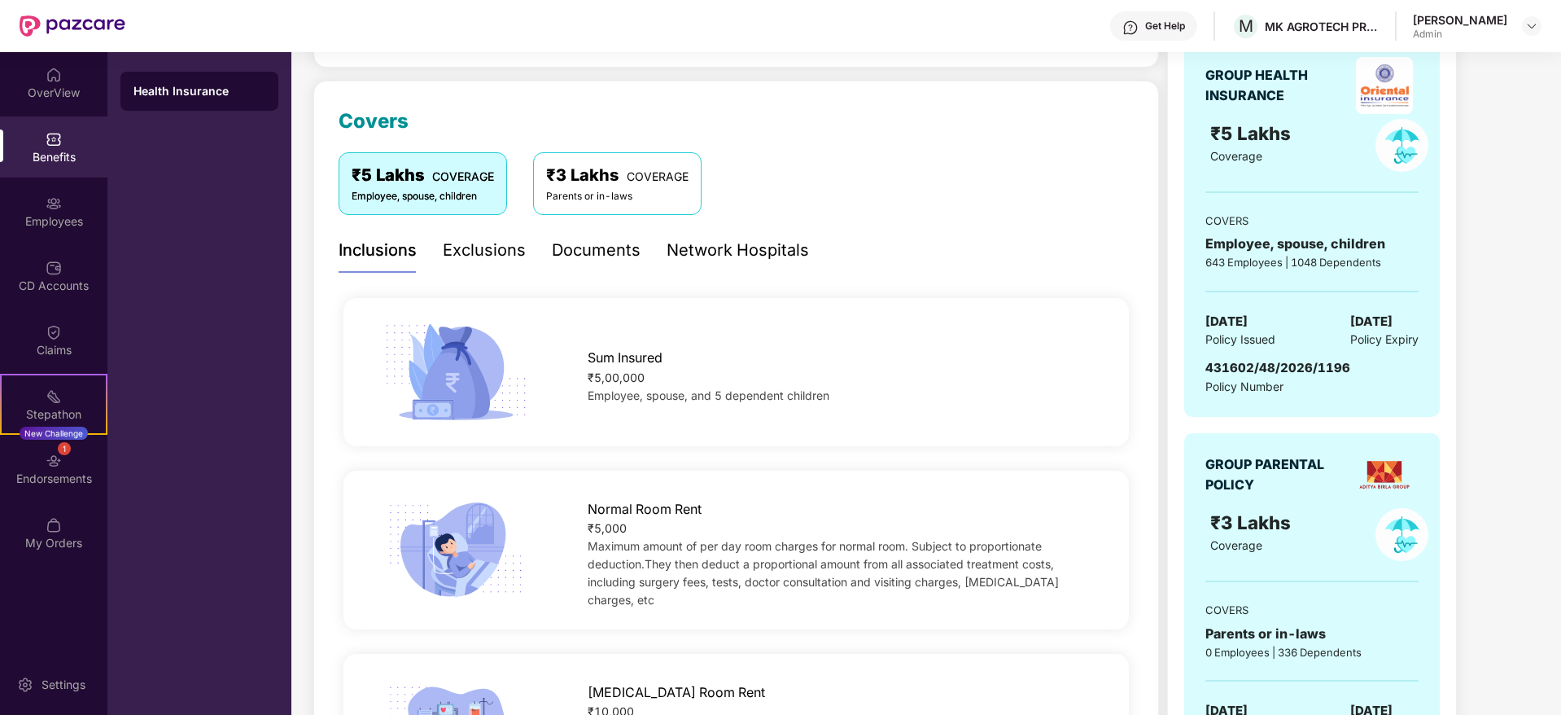
scroll to position [186, 0]
click at [577, 256] on div "Documents" at bounding box center [596, 247] width 89 height 25
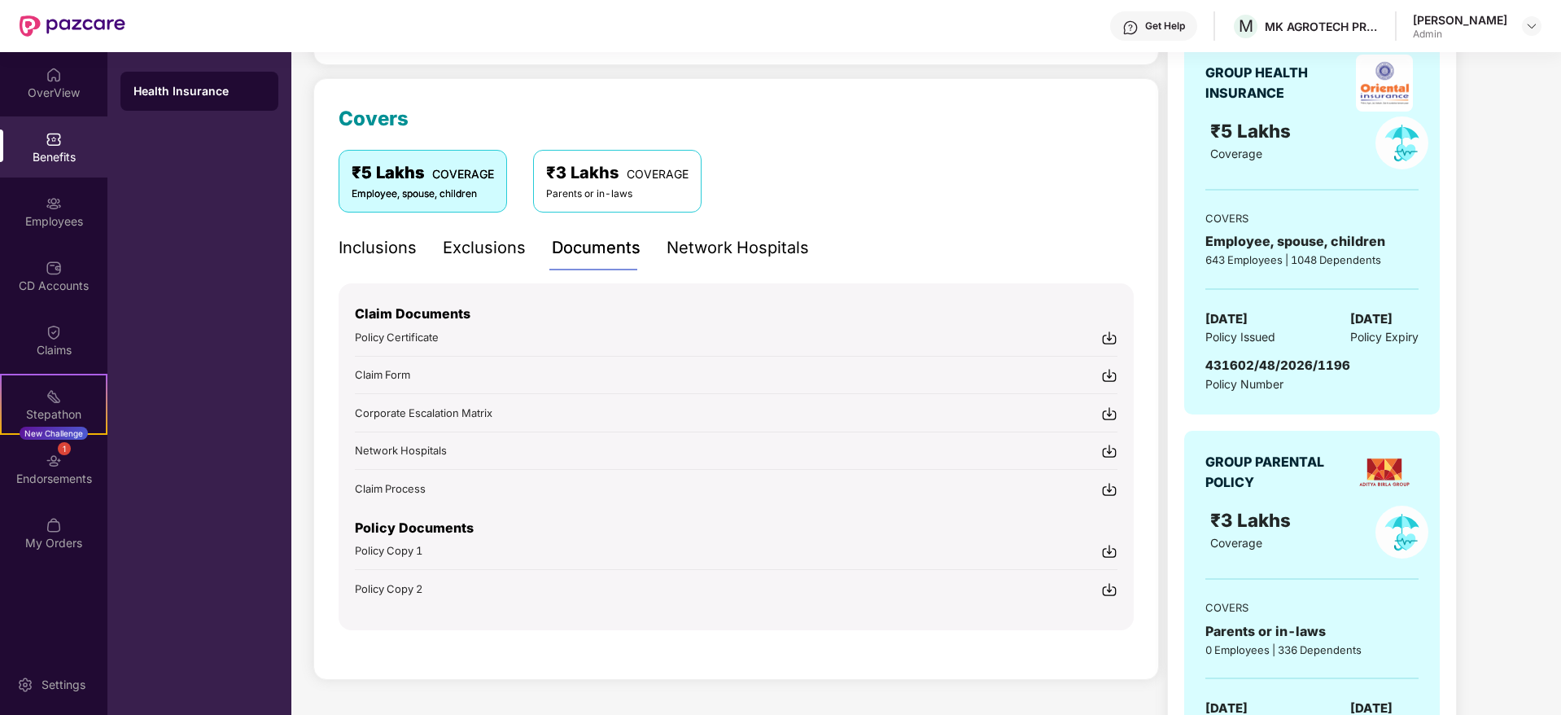
scroll to position [308, 0]
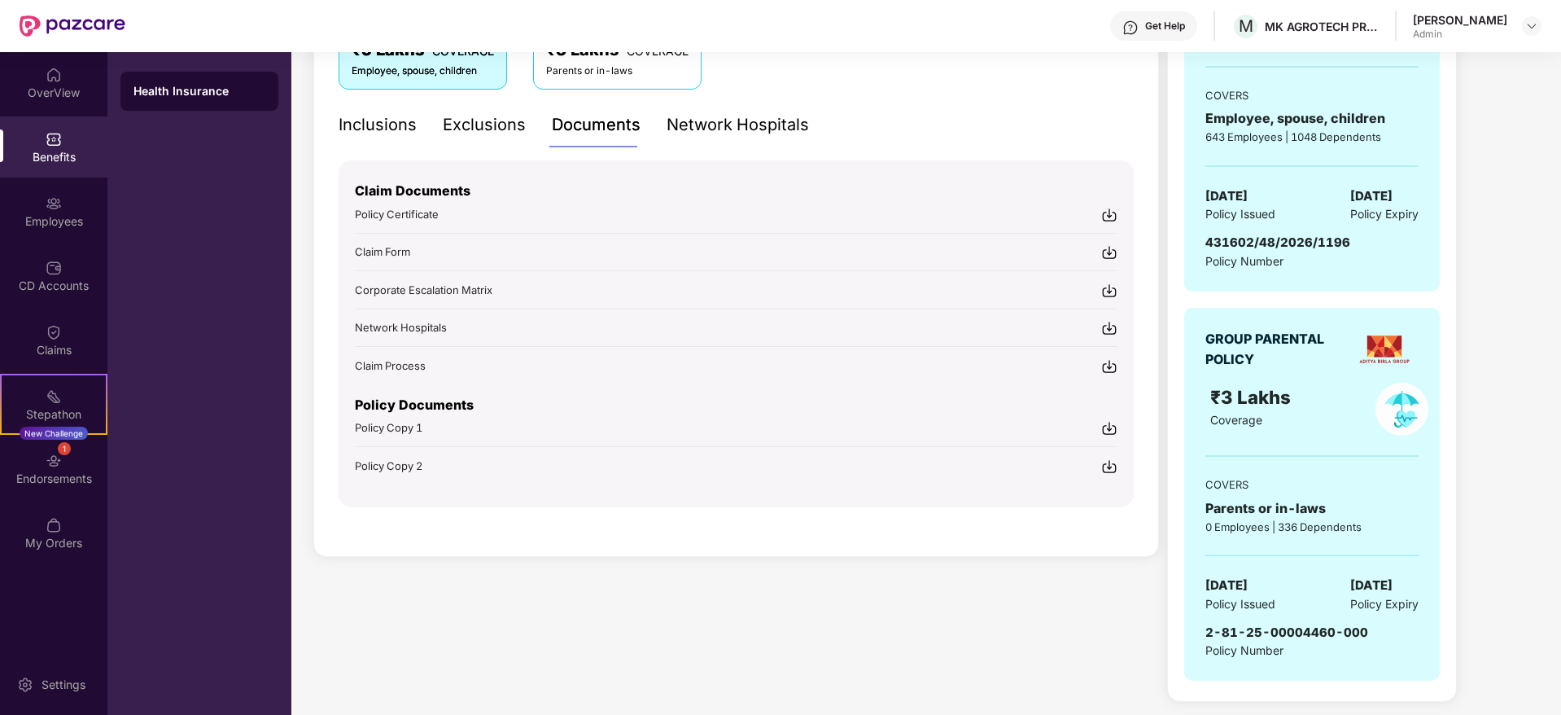
click at [1109, 213] on img at bounding box center [1109, 215] width 16 height 16
click at [509, 592] on div "₹ 9,39,504.00 Shared C.D balance view details Covers ₹5 Lakhs COVERAGE Employee…" at bounding box center [736, 252] width 846 height 902
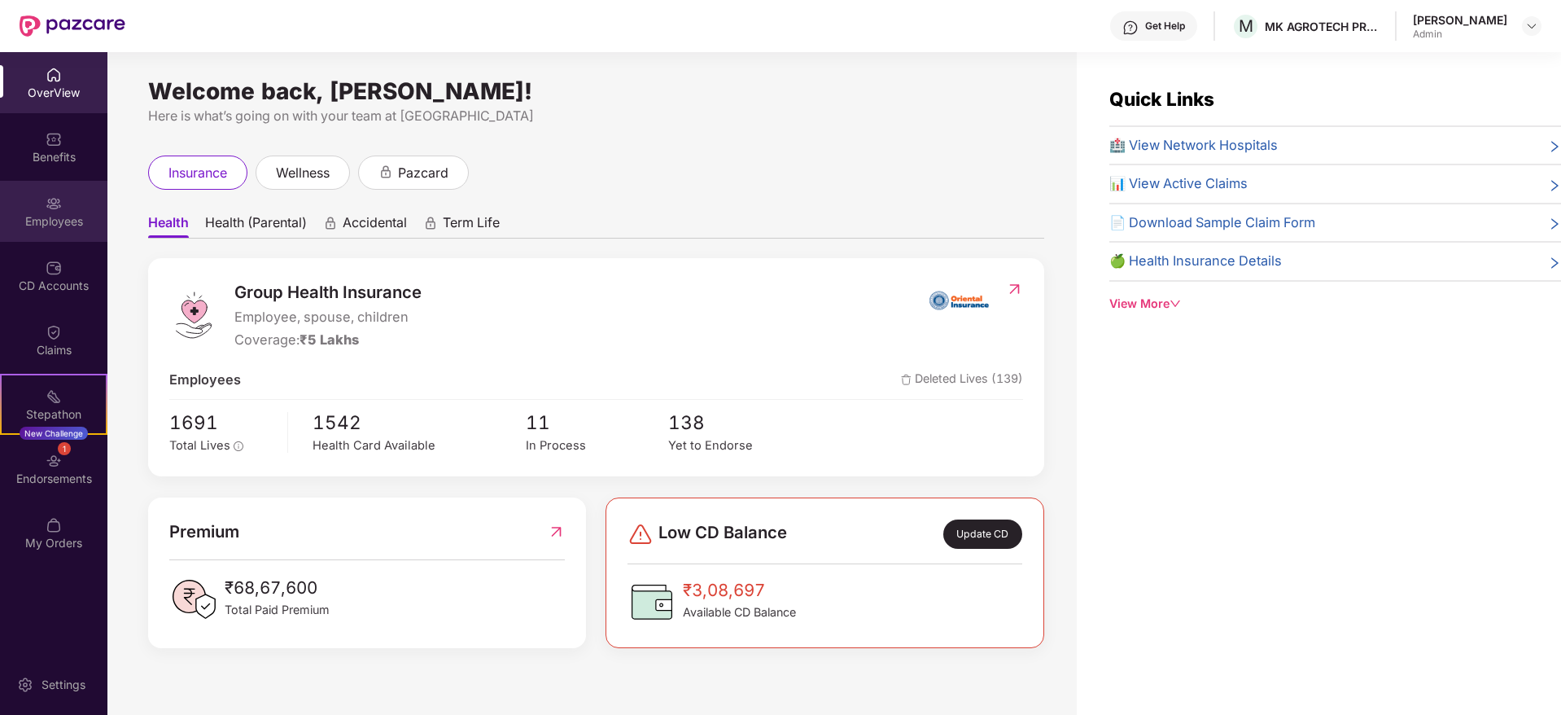
click at [51, 219] on div "Employees" at bounding box center [53, 221] width 107 height 16
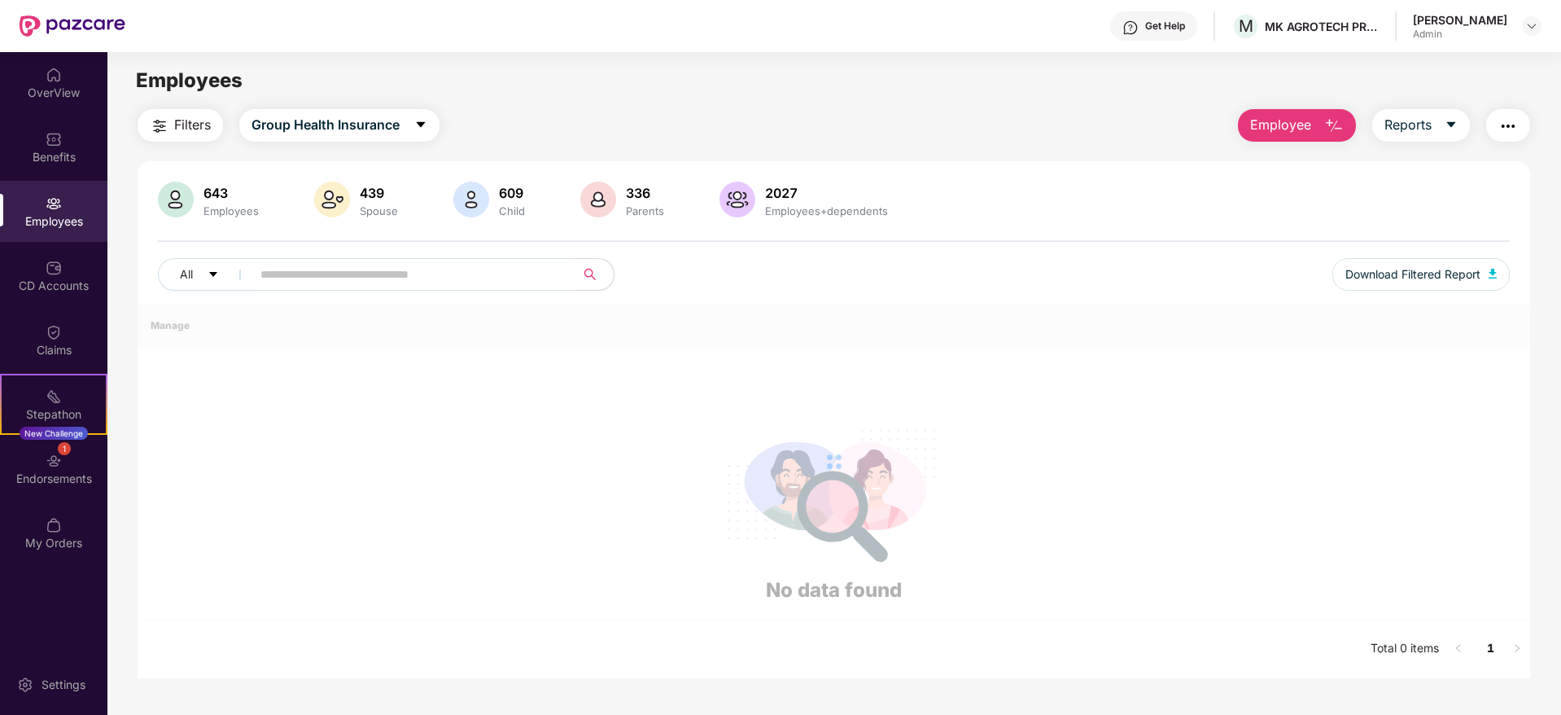
click at [380, 282] on input "text" at bounding box center [406, 274] width 292 height 24
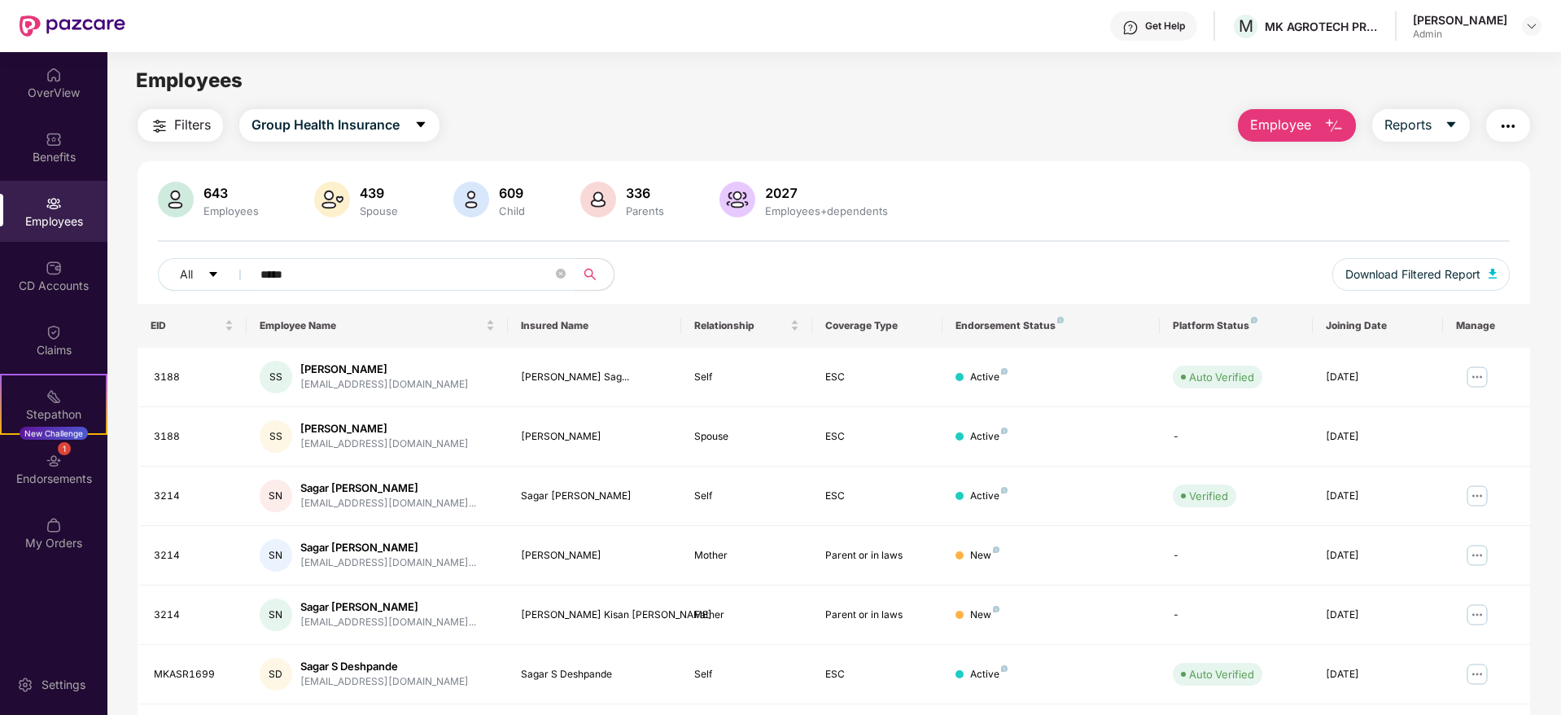
scroll to position [167, 0]
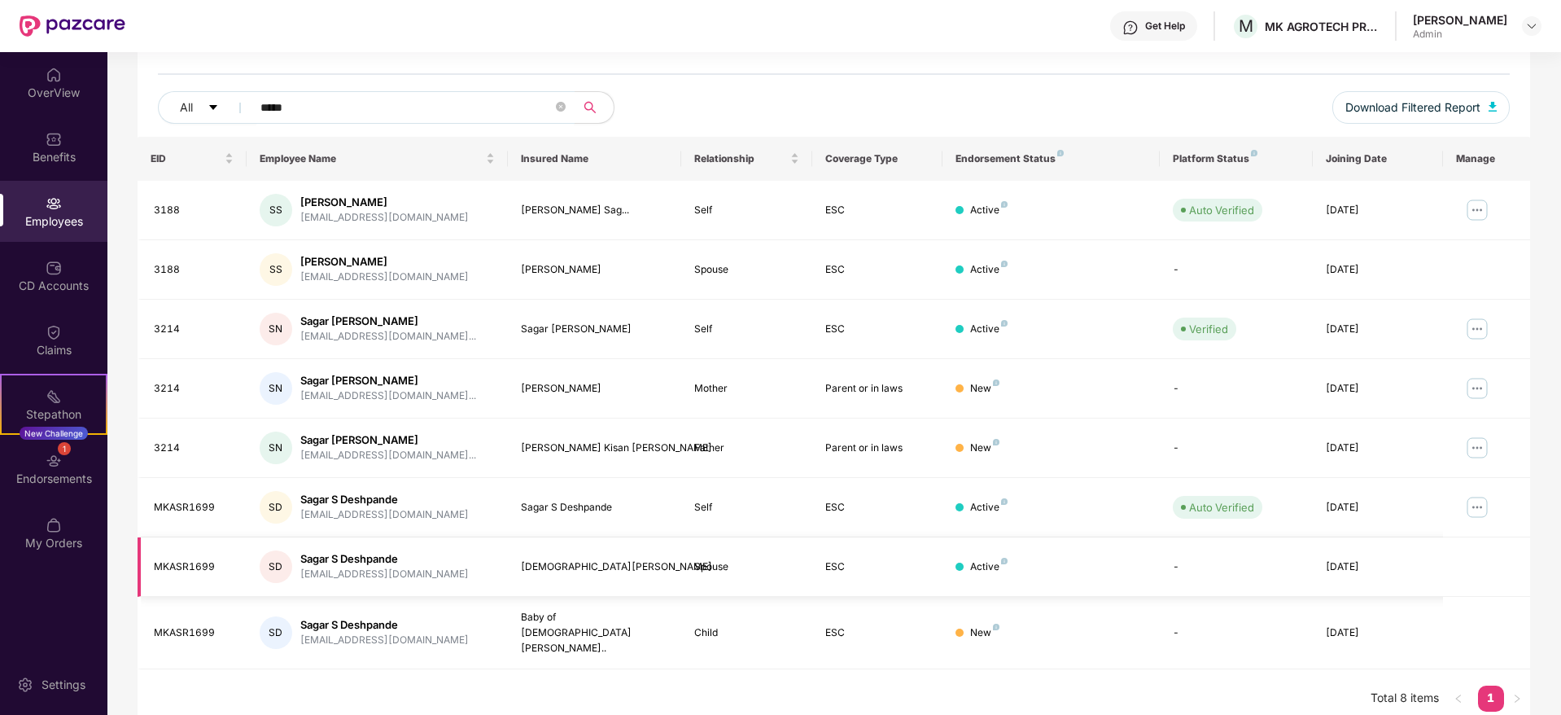
type input "*****"
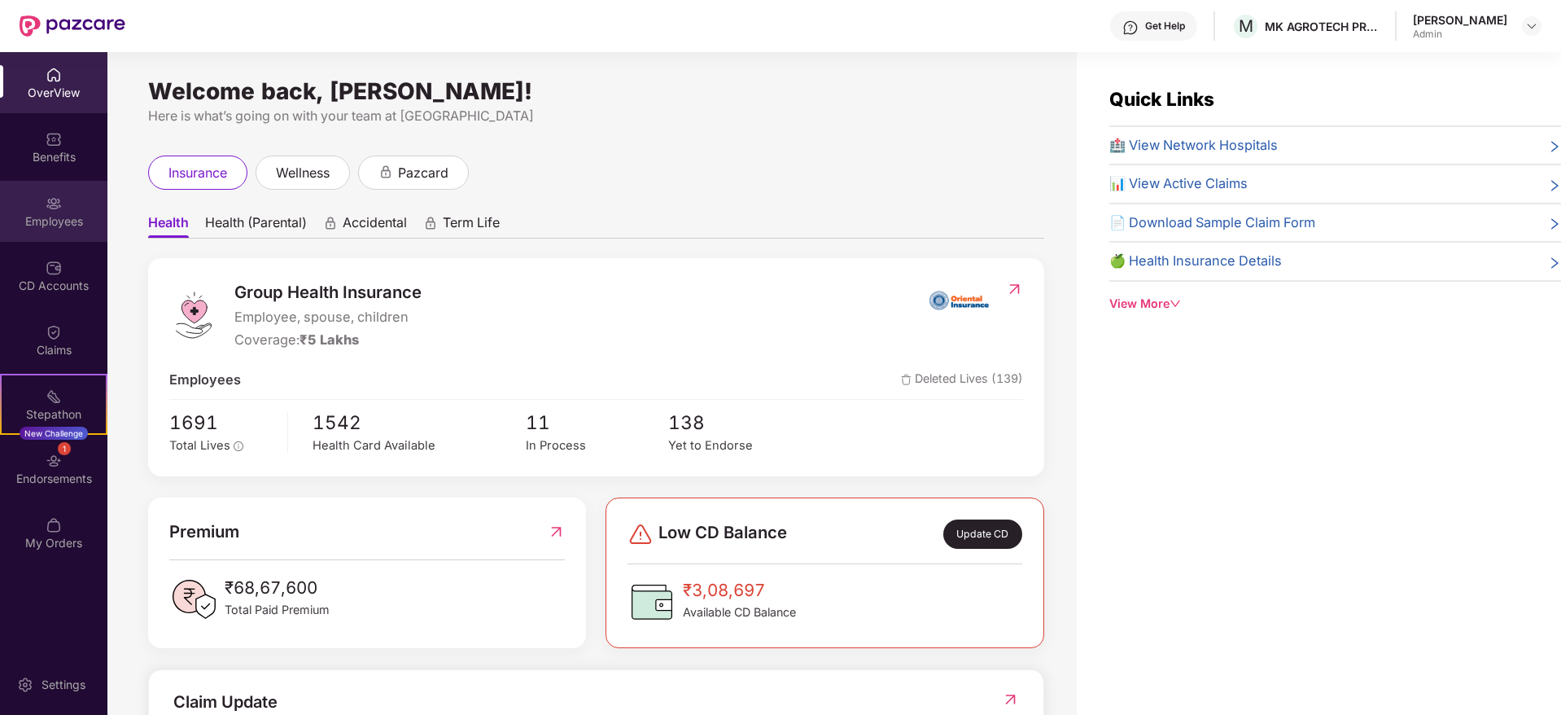
click at [62, 195] on div "Employees" at bounding box center [53, 211] width 107 height 61
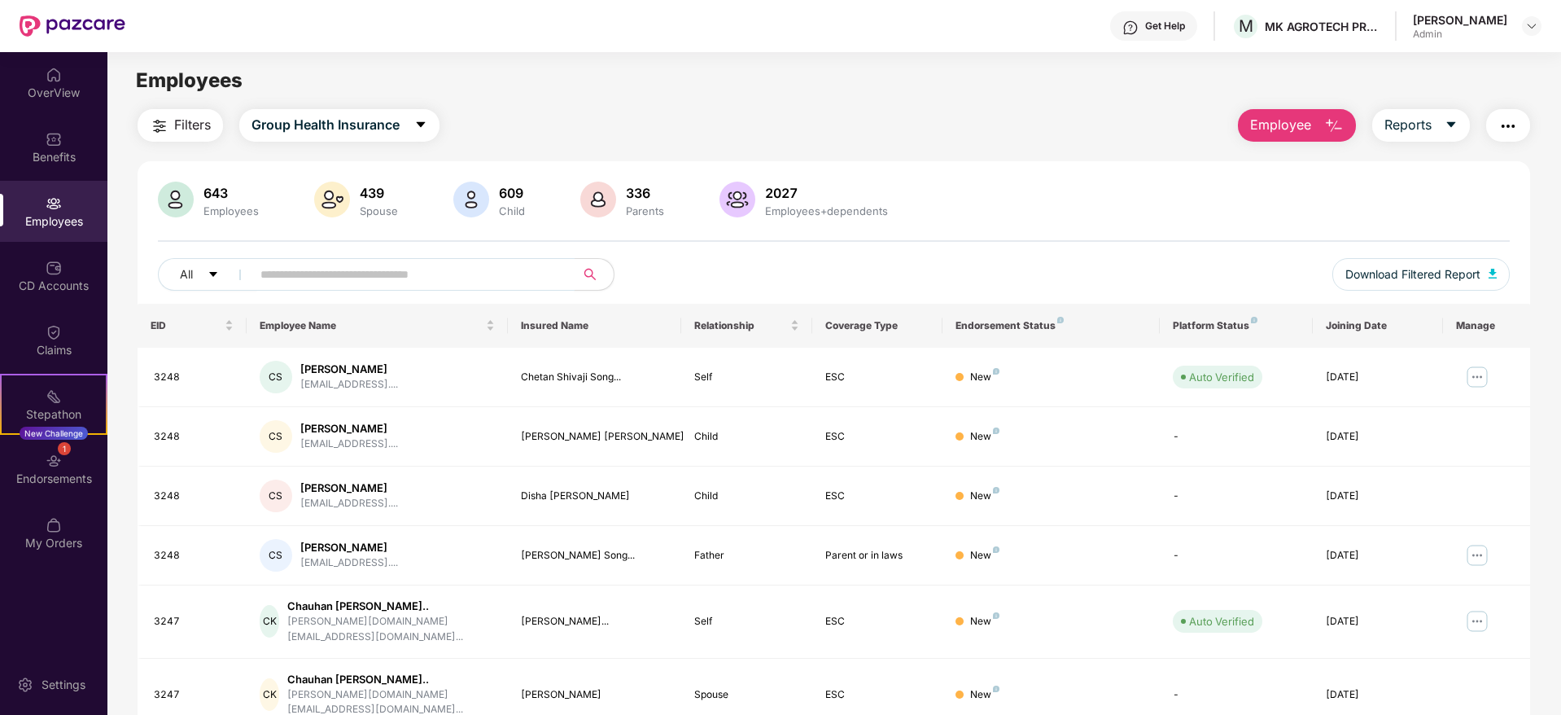
click at [466, 275] on input "text" at bounding box center [406, 274] width 292 height 24
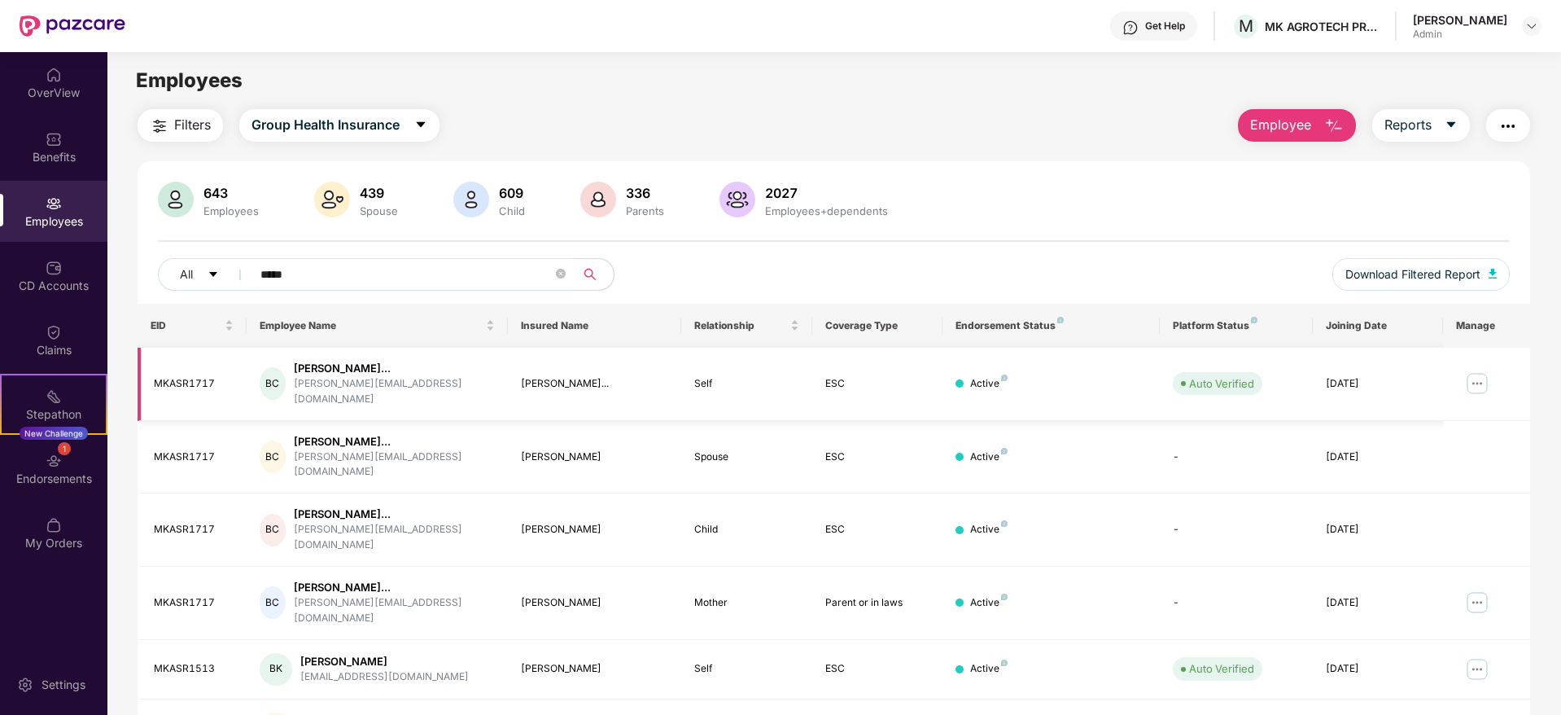
type input "*****"
click at [1039, 377] on td at bounding box center [1486, 383] width 87 height 73
click at [1039, 375] on img at bounding box center [1477, 383] width 26 height 26
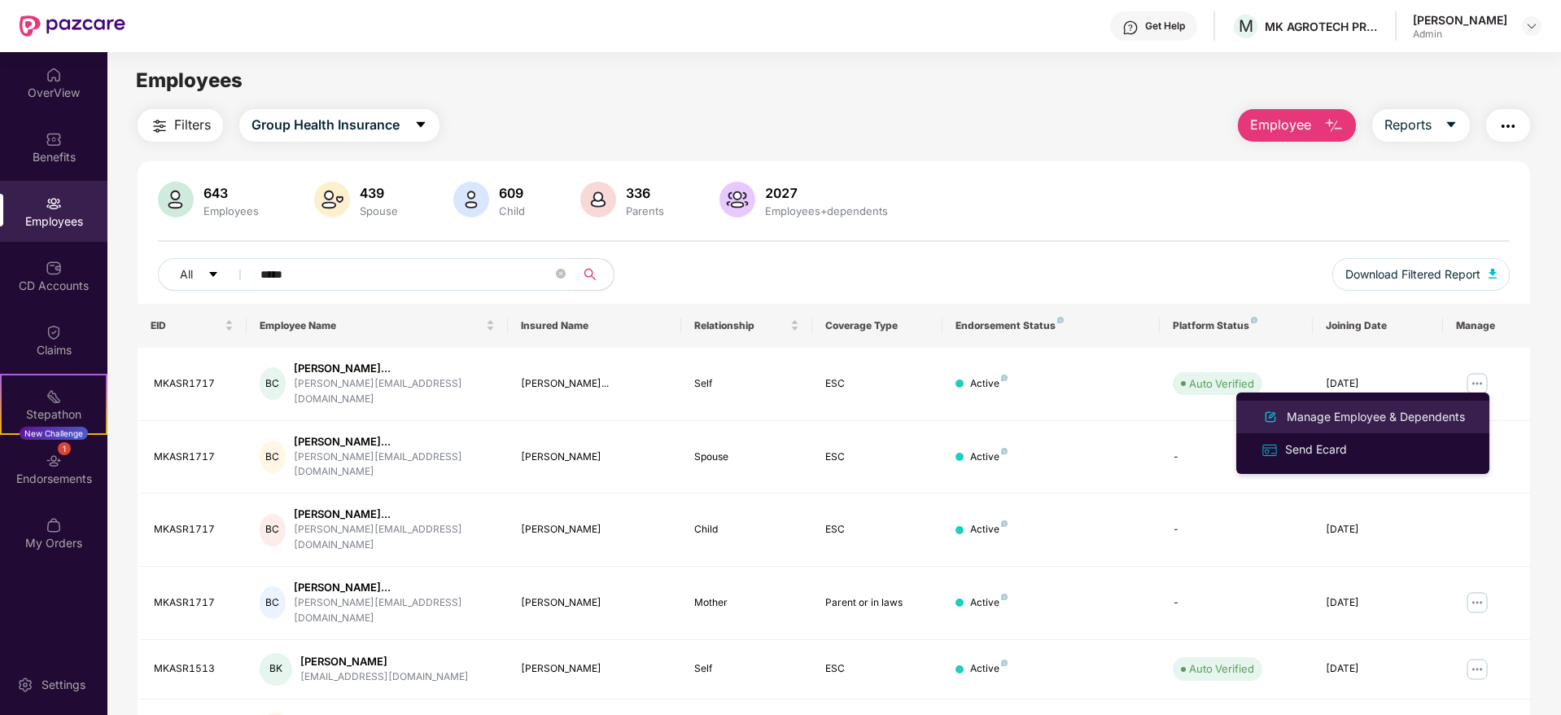
click at [1039, 417] on div "Manage Employee & Dependents" at bounding box center [1375, 417] width 185 height 18
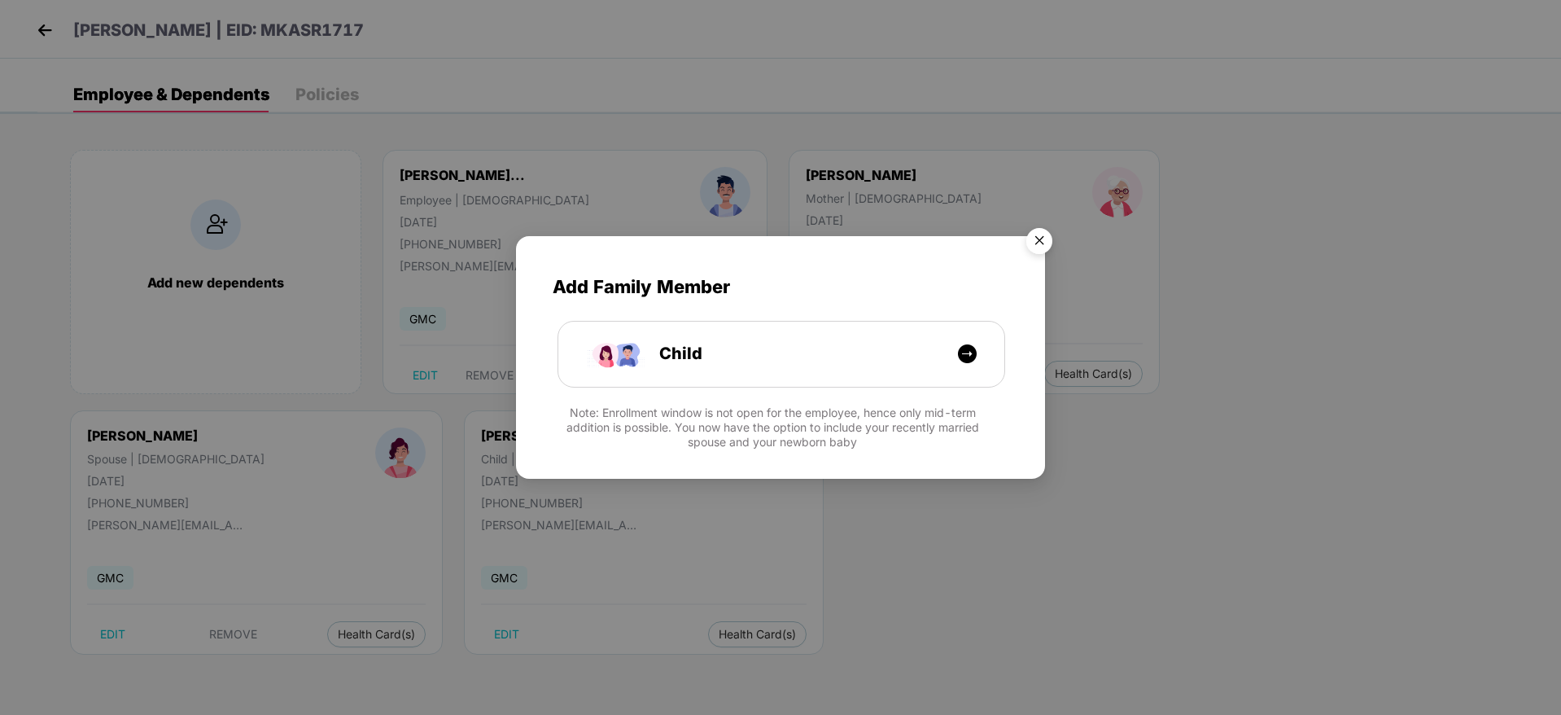
click at [1039, 242] on img "Close" at bounding box center [1039, 244] width 46 height 46
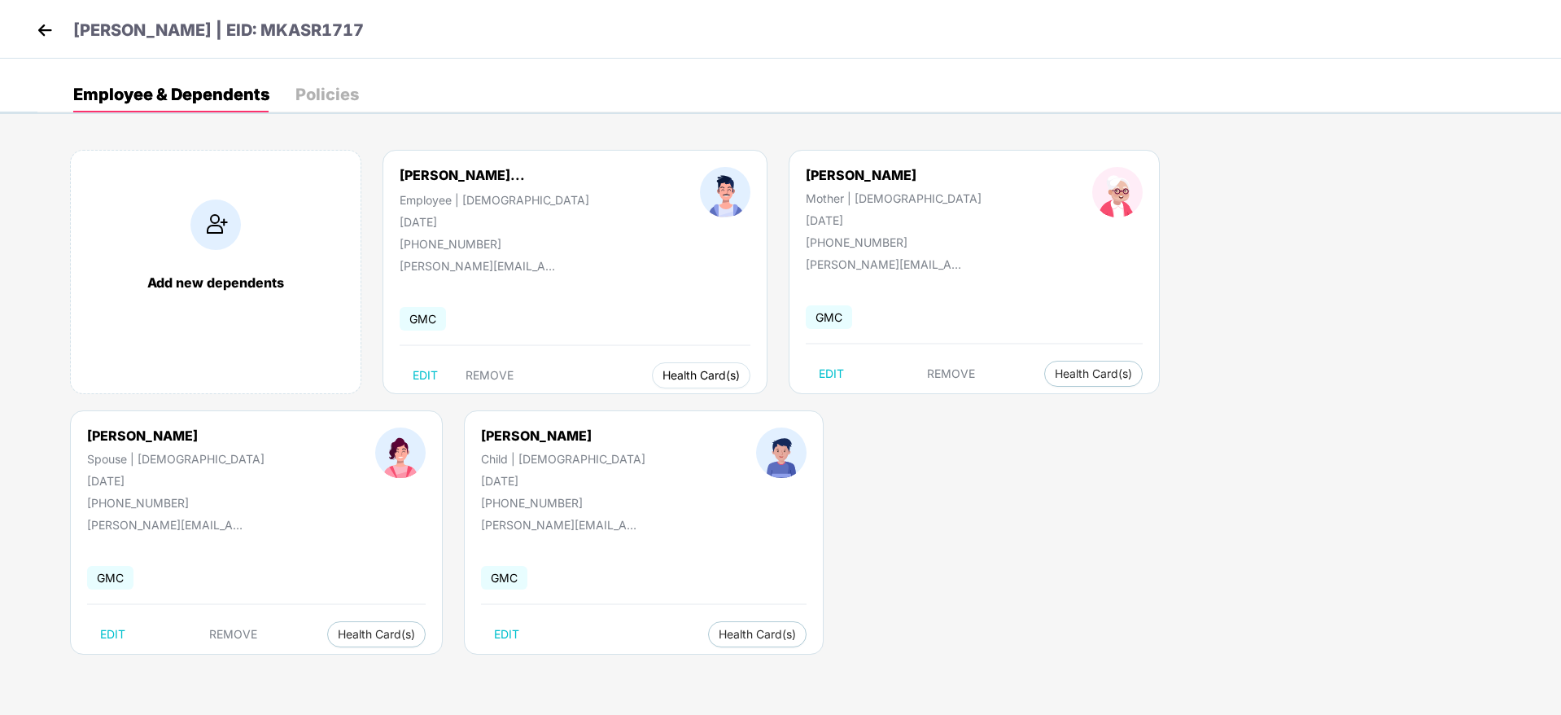
click at [704, 373] on span "Health Card(s)" at bounding box center [700, 375] width 77 height 8
click at [756, 395] on li "Health Insurance(ESC)" at bounding box center [700, 408] width 162 height 26
click at [43, 30] on img at bounding box center [45, 30] width 24 height 24
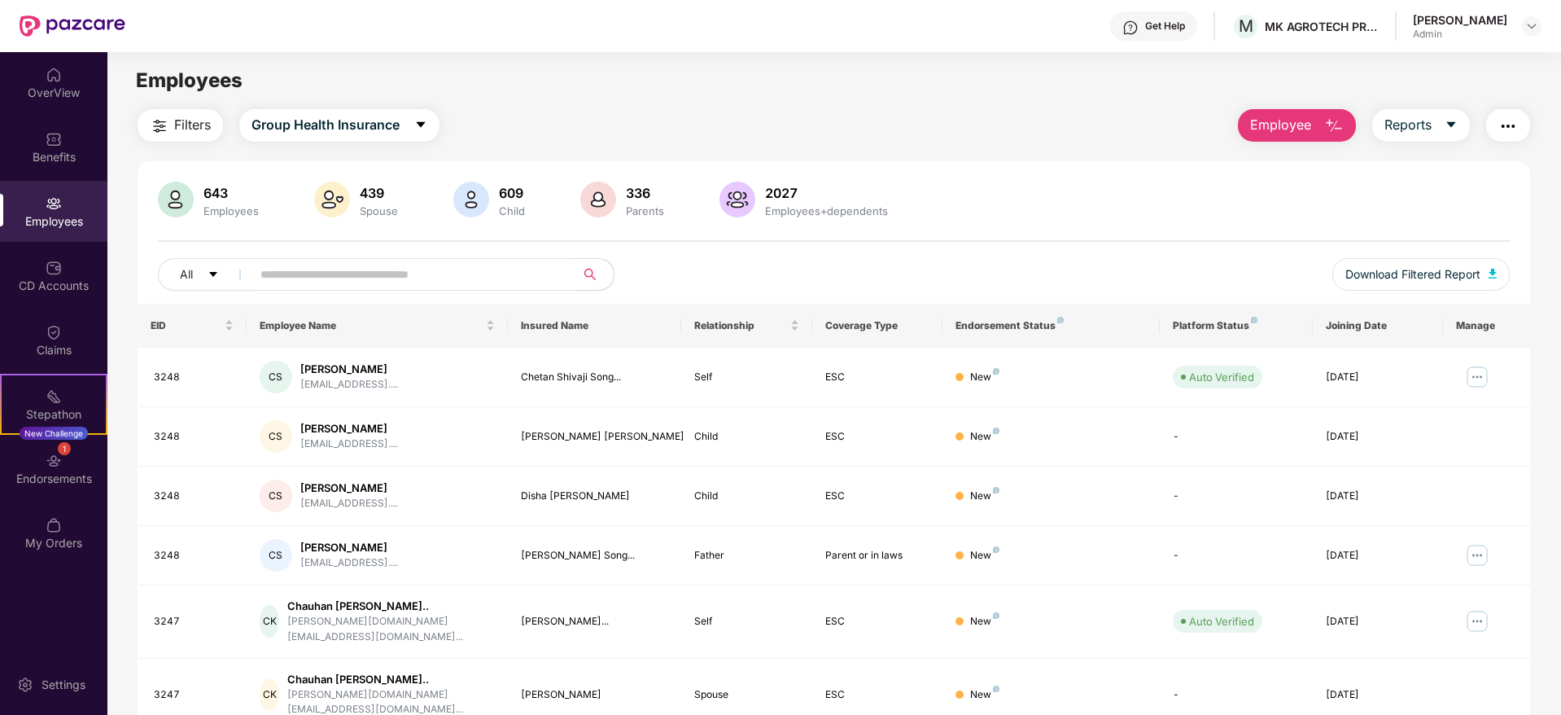
click at [382, 270] on input "text" at bounding box center [406, 274] width 292 height 24
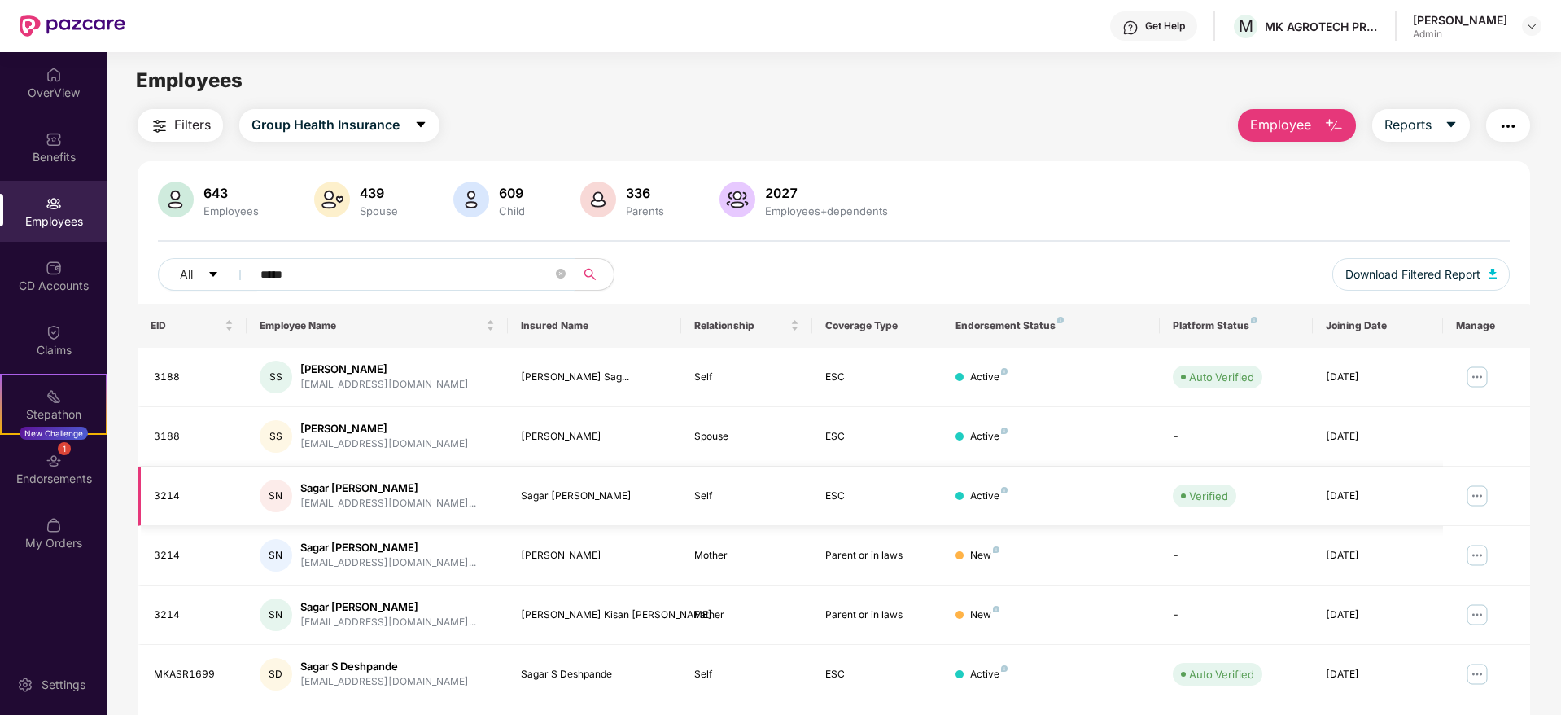
scroll to position [167, 0]
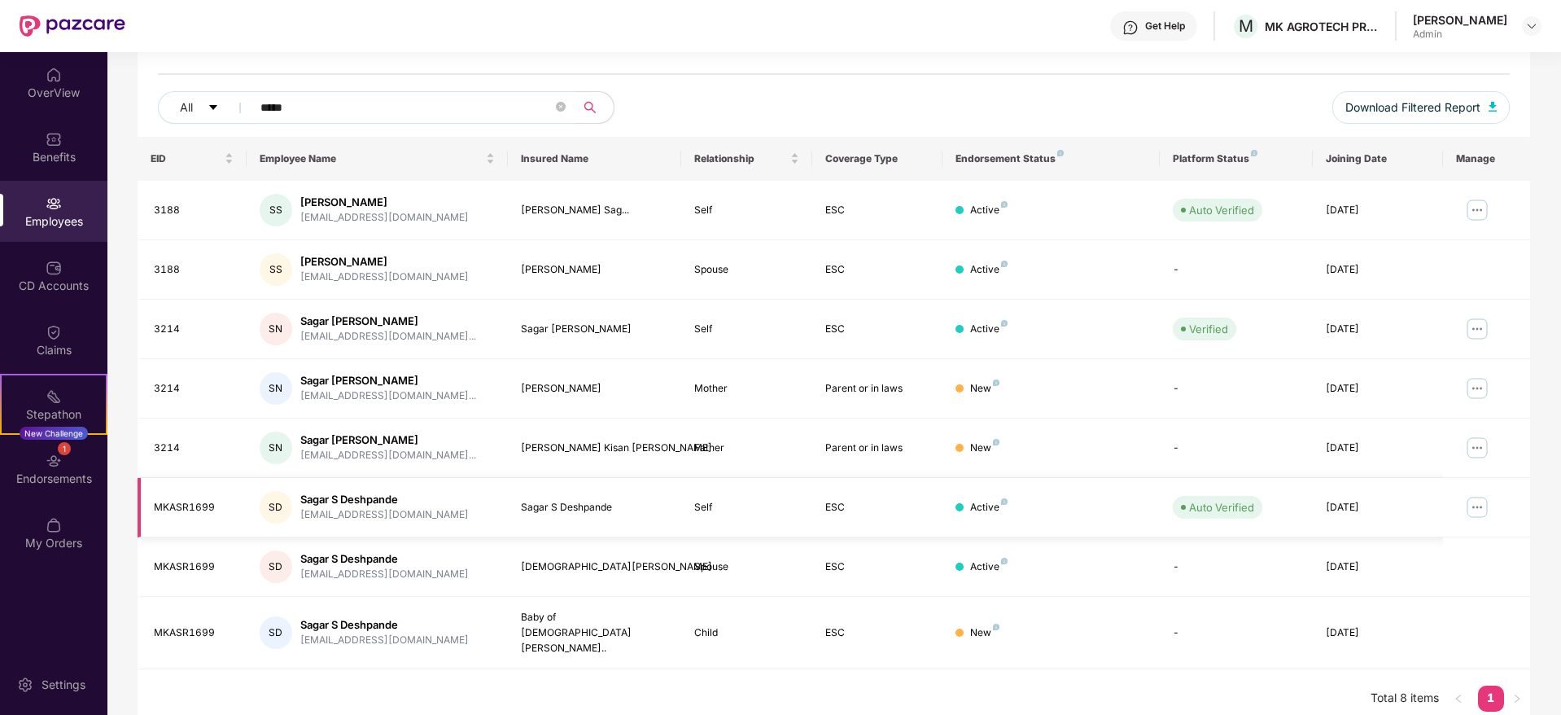
type input "*****"
click at [1039, 448] on img at bounding box center [1477, 507] width 26 height 26
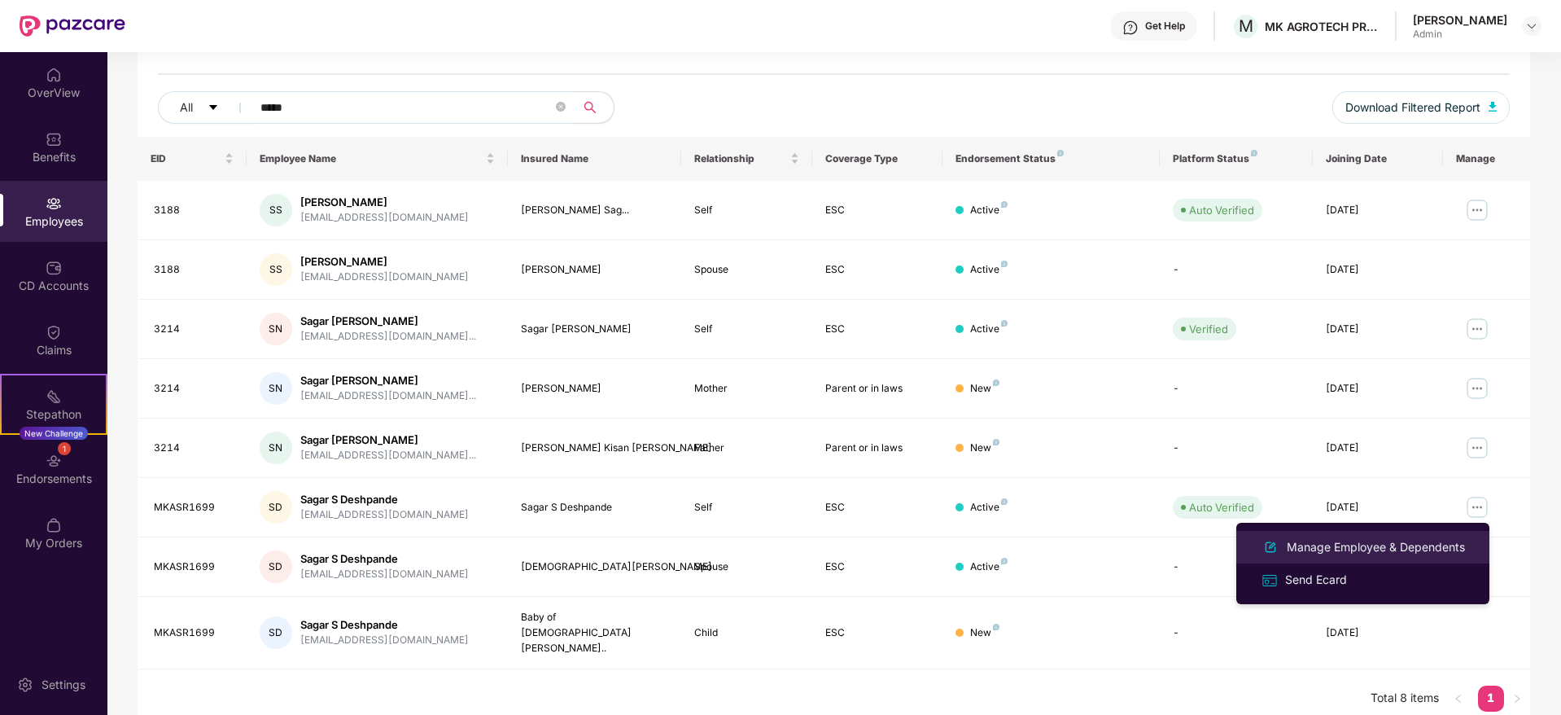
click at [1039, 448] on div "Manage Employee & Dependents" at bounding box center [1375, 547] width 185 height 18
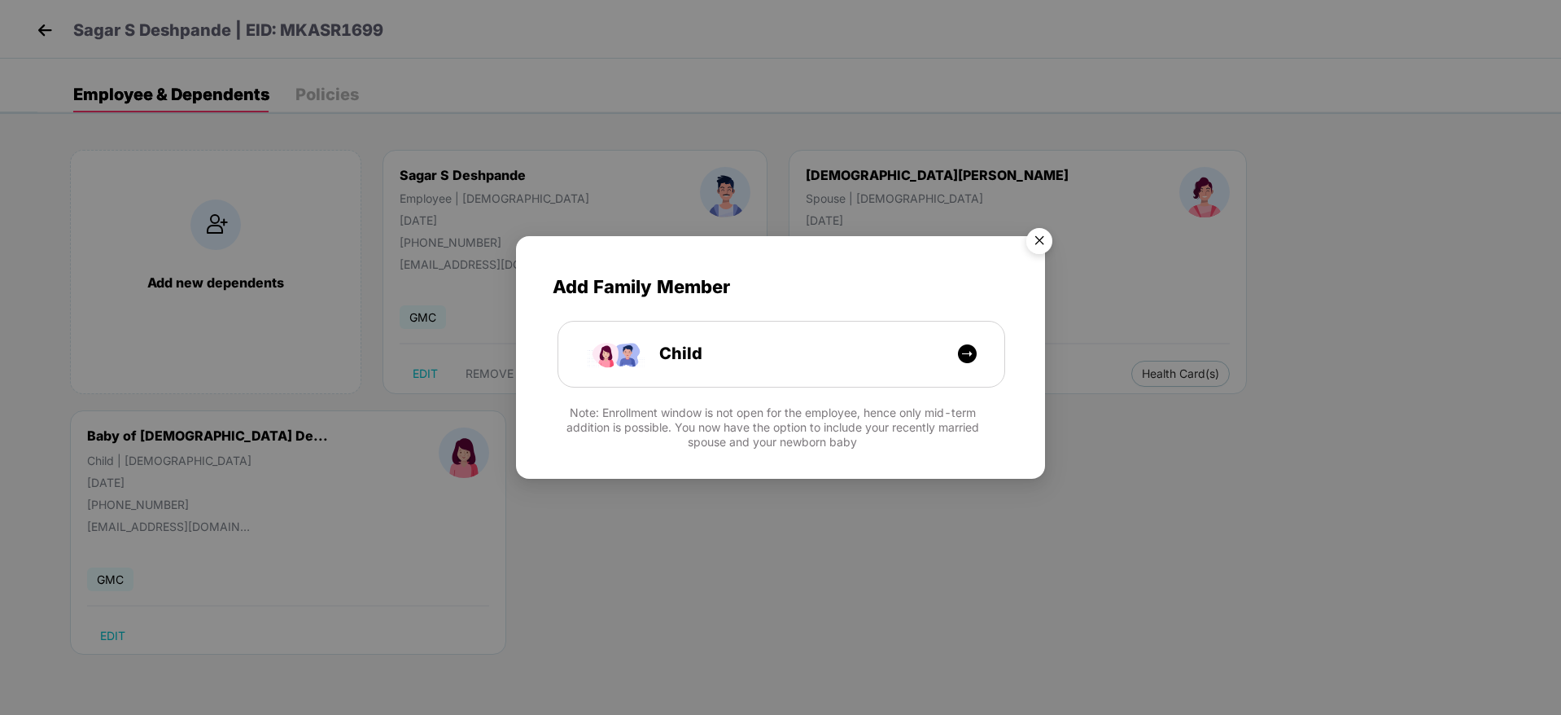
click at [1039, 235] on img "Close" at bounding box center [1039, 244] width 46 height 46
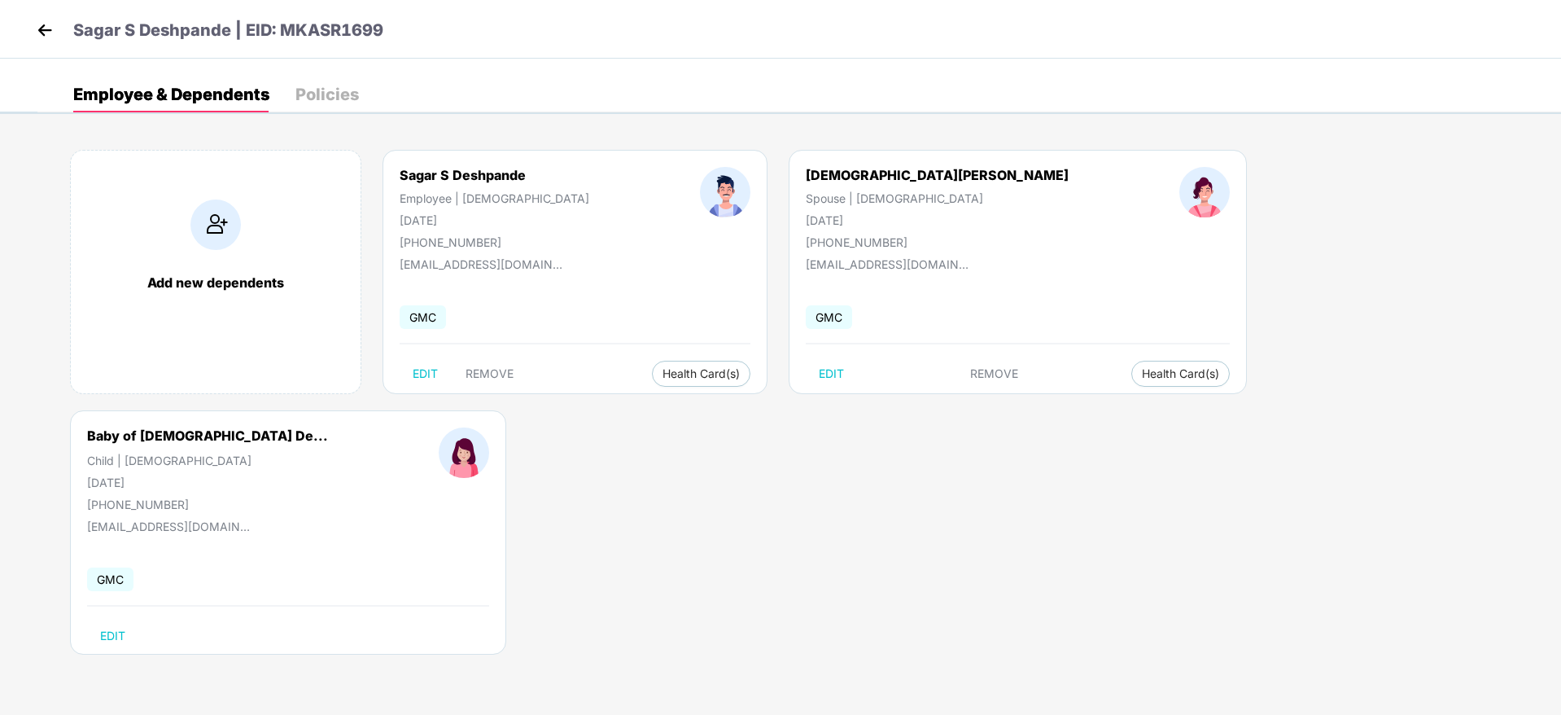
click at [881, 429] on div "Add new dependents Sagar S Deshpande Employee | Male 27 Sept 1994 +918217855977…" at bounding box center [798, 410] width 1523 height 570
click at [662, 371] on span "Health Card(s)" at bounding box center [700, 373] width 77 height 8
click at [654, 398] on span "Health Insurance(ESC)" at bounding box center [667, 406] width 142 height 18
